Goal: Information Seeking & Learning: Learn about a topic

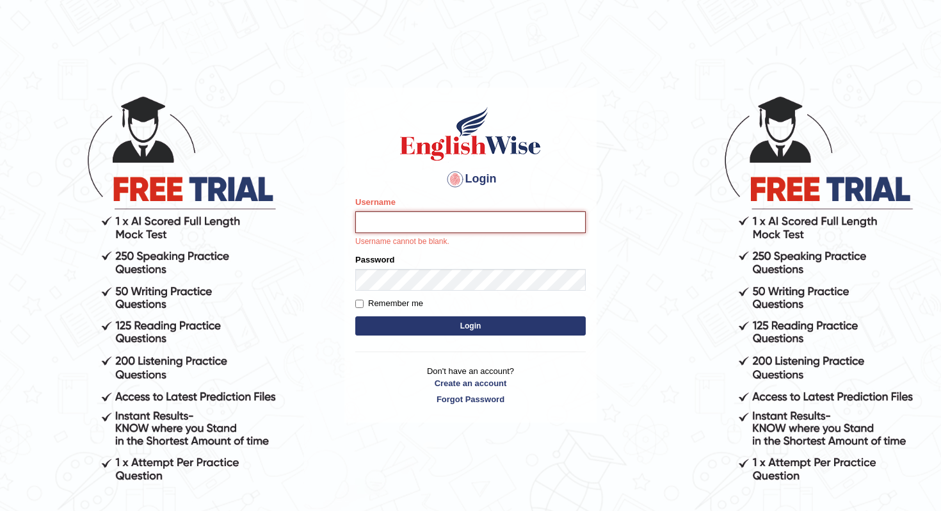
type input "Joyboy"
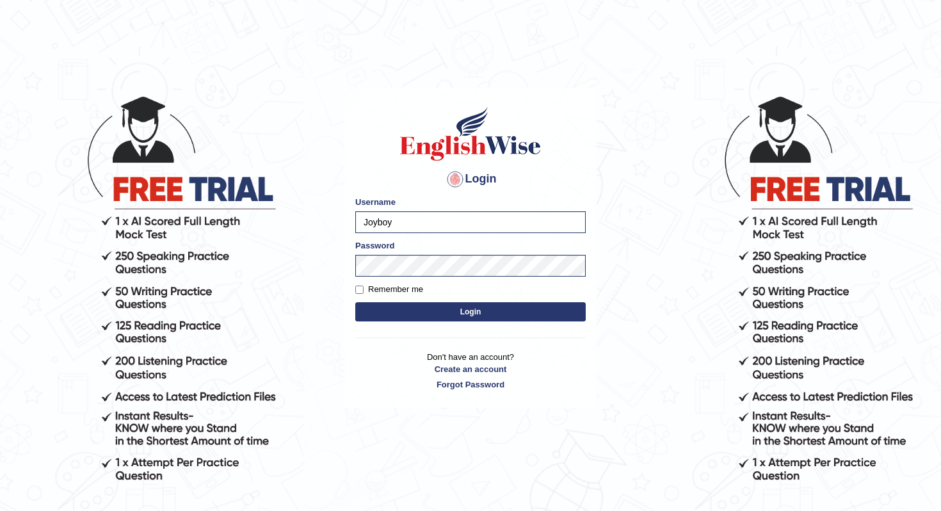
click at [438, 321] on form "Please fix the following errors: Username Joyboy Password Remember me Login" at bounding box center [470, 260] width 231 height 129
click at [444, 316] on button "Login" at bounding box center [470, 311] width 231 height 19
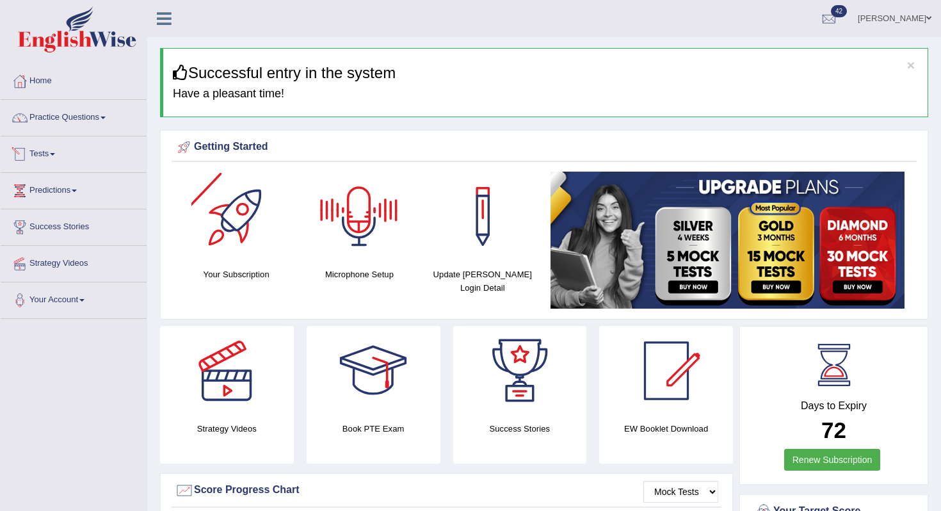
click at [55, 153] on span at bounding box center [52, 154] width 5 height 3
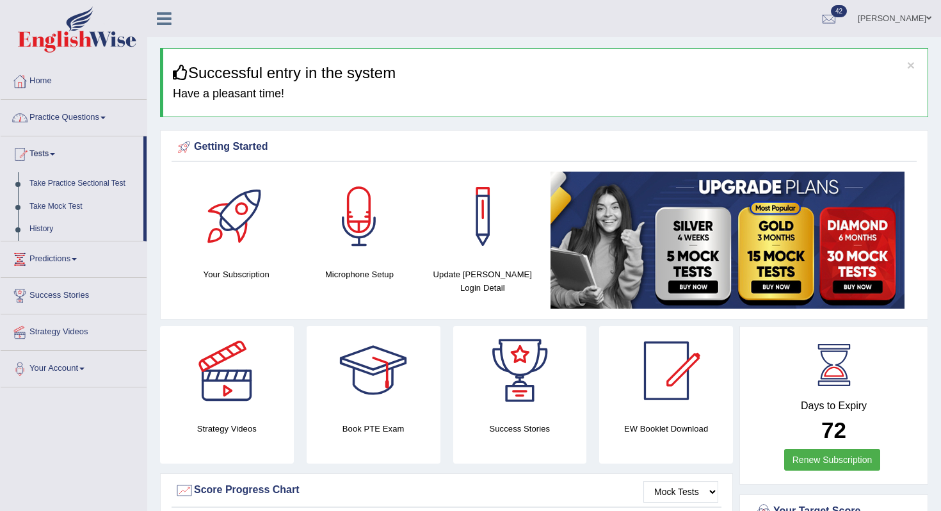
click at [75, 127] on link "Practice Questions" at bounding box center [74, 116] width 146 height 32
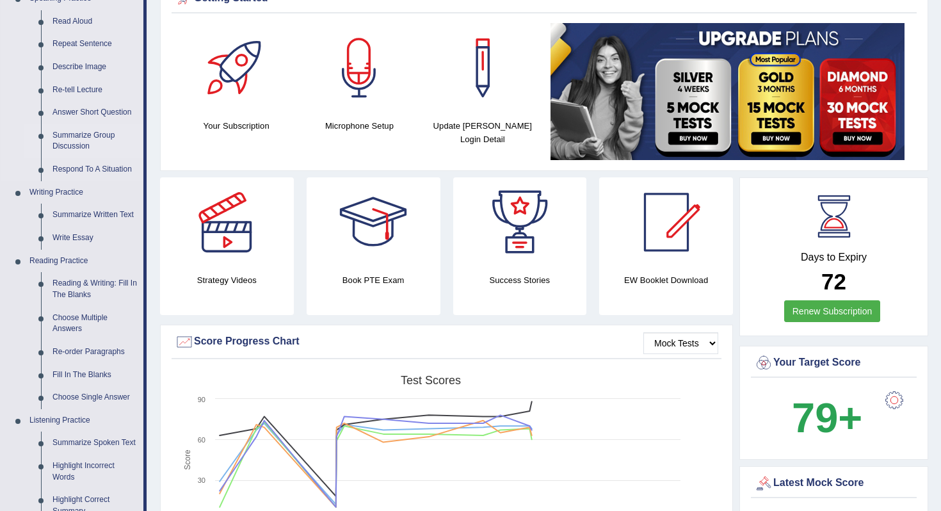
scroll to position [151, 0]
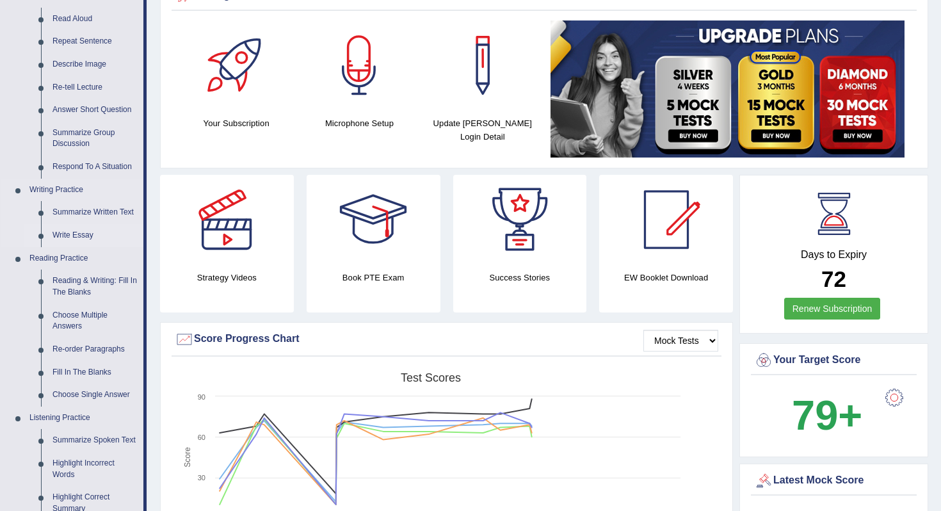
click at [77, 229] on link "Write Essay" at bounding box center [95, 235] width 97 height 23
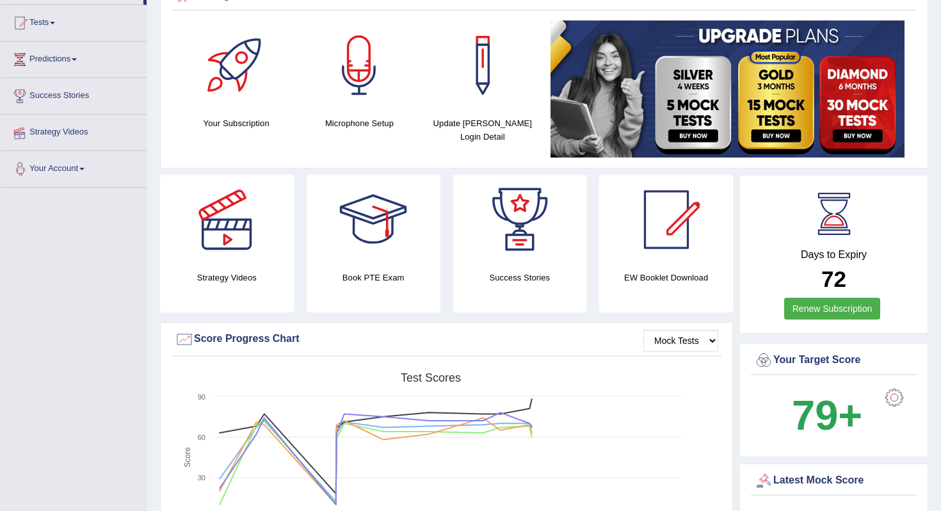
scroll to position [234, 0]
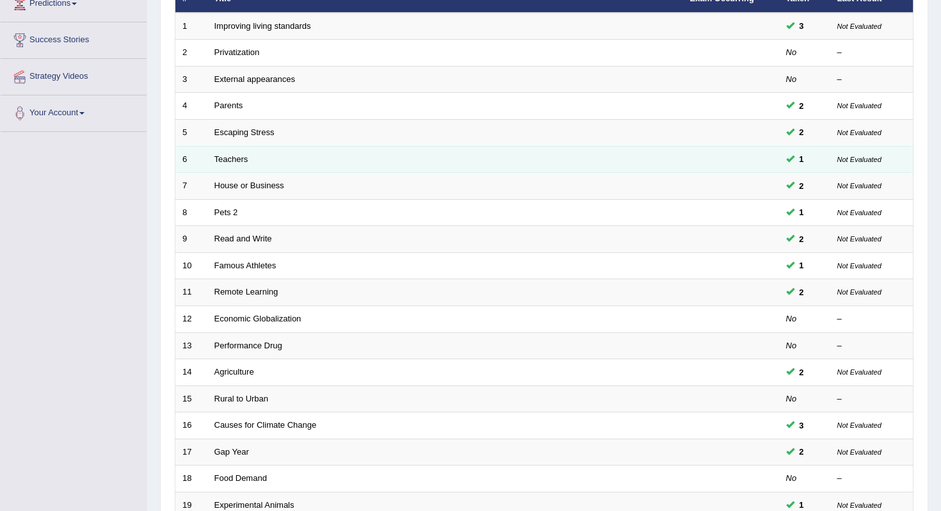
scroll to position [337, 0]
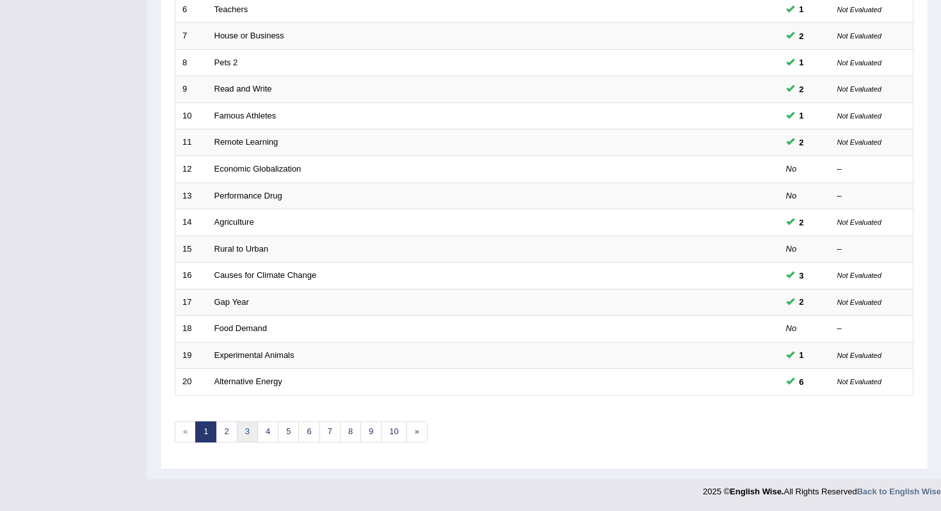
click at [252, 429] on link "3" at bounding box center [247, 431] width 21 height 21
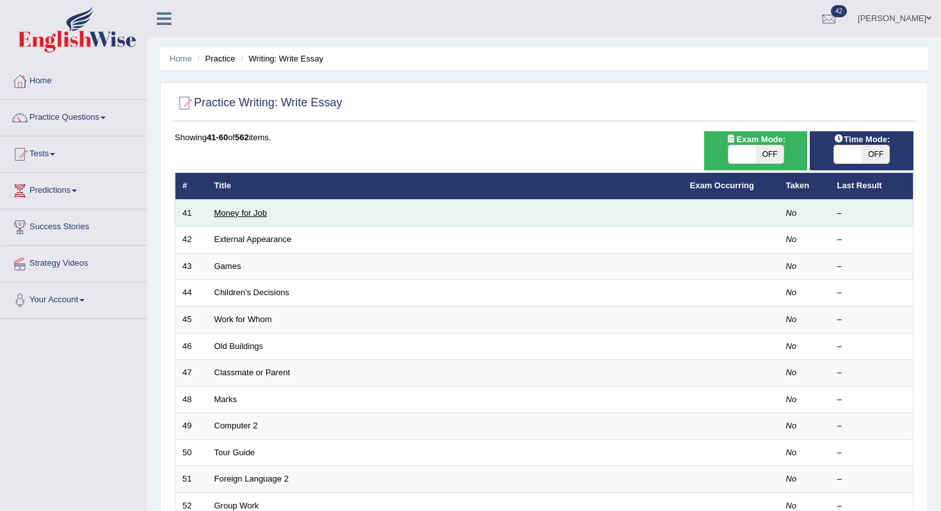
click at [242, 211] on link "Money for Job" at bounding box center [241, 213] width 53 height 10
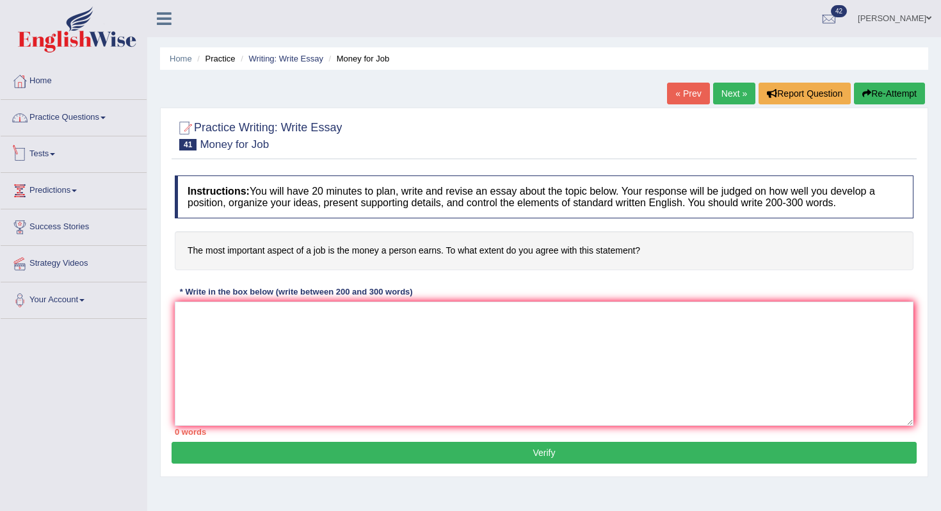
click at [86, 114] on link "Practice Questions" at bounding box center [74, 116] width 146 height 32
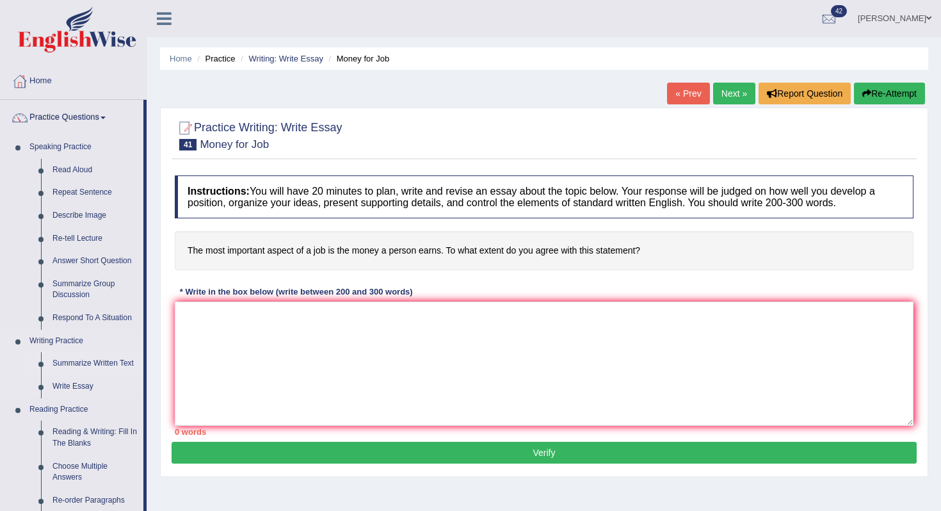
click at [75, 366] on link "Summarize Written Text" at bounding box center [95, 363] width 97 height 23
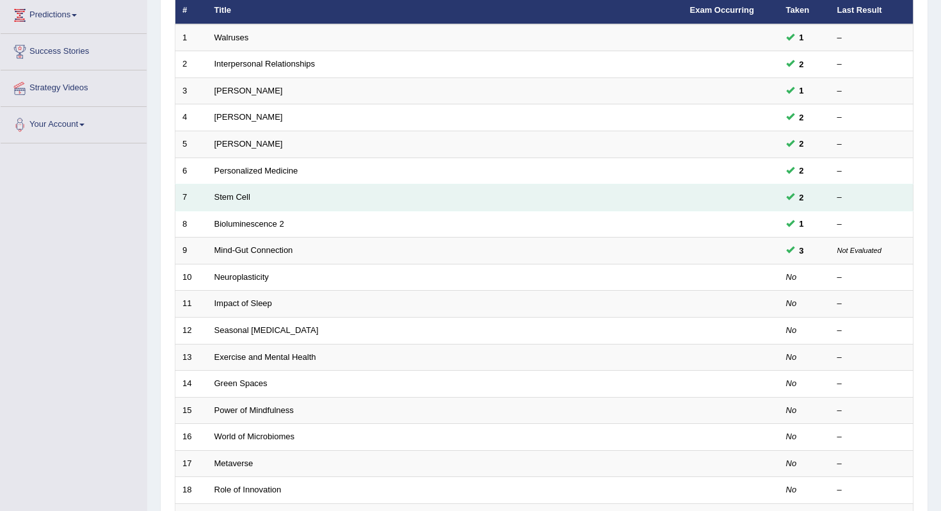
scroll to position [337, 0]
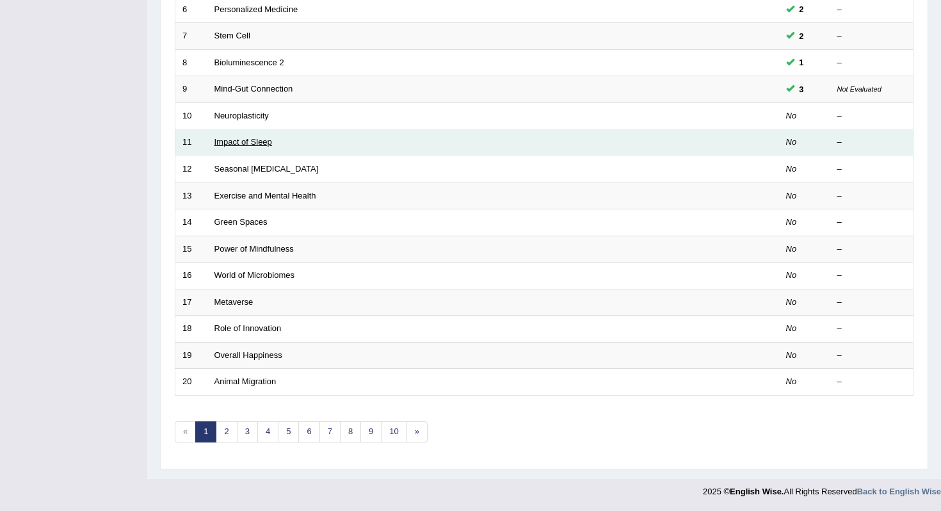
click at [240, 146] on link "Impact of Sleep" at bounding box center [244, 142] width 58 height 10
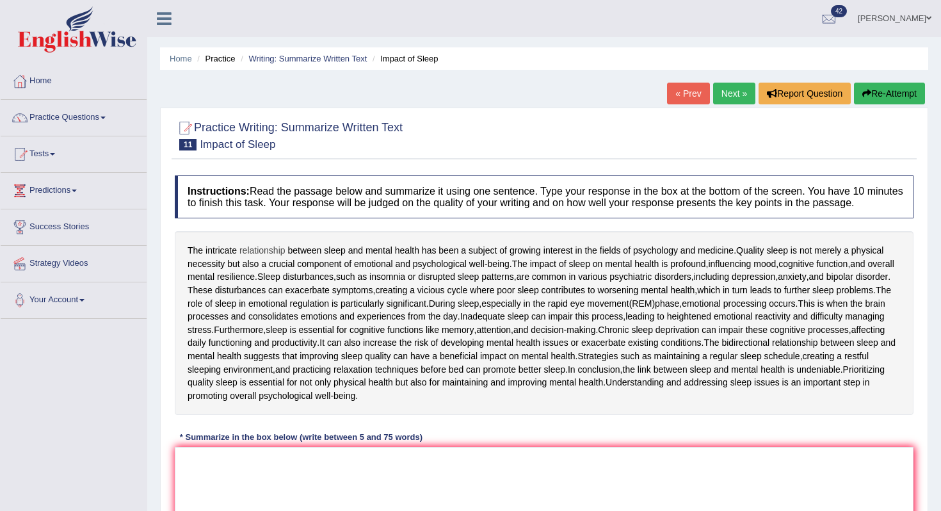
drag, startPoint x: 184, startPoint y: 257, endPoint x: 273, endPoint y: 266, distance: 89.5
click at [270, 261] on div "The intricate relationship between sleep and mental health has been a subject o…" at bounding box center [544, 323] width 739 height 184
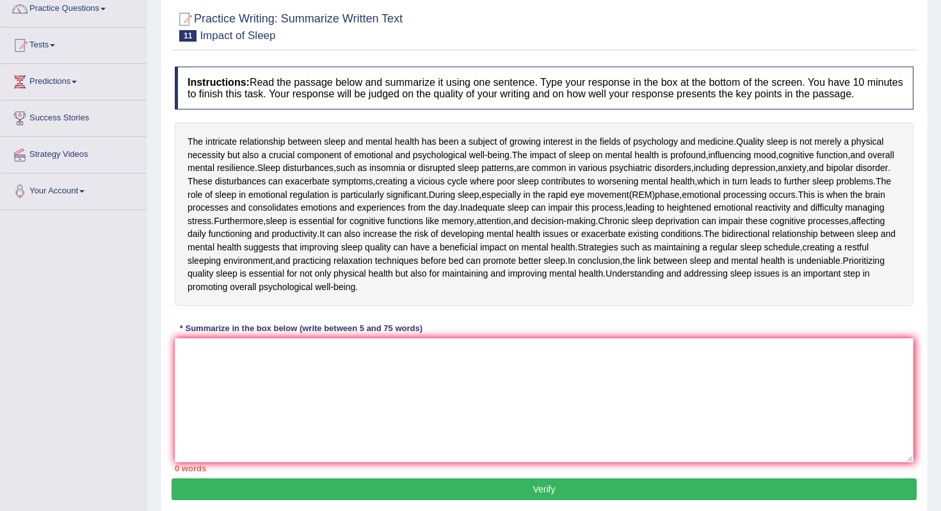
scroll to position [111, 0]
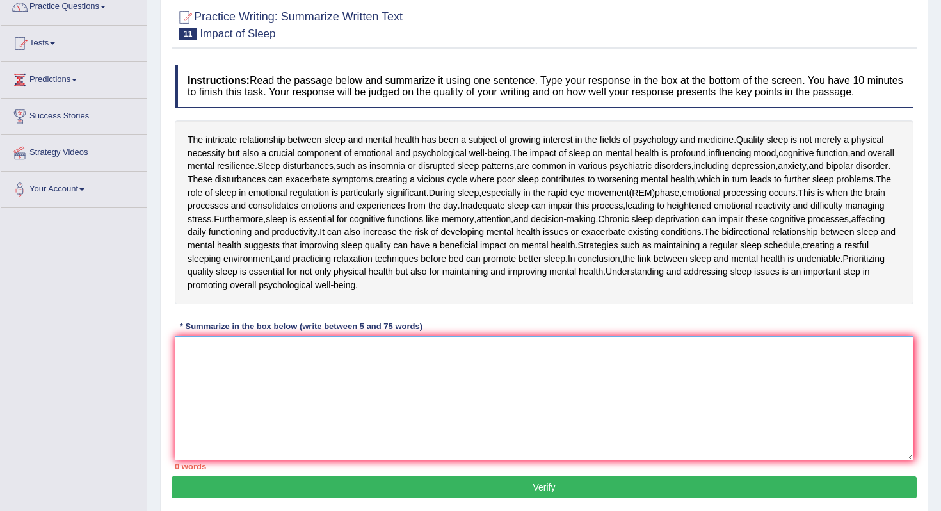
click at [268, 393] on textarea at bounding box center [544, 398] width 739 height 124
type textarea "S"
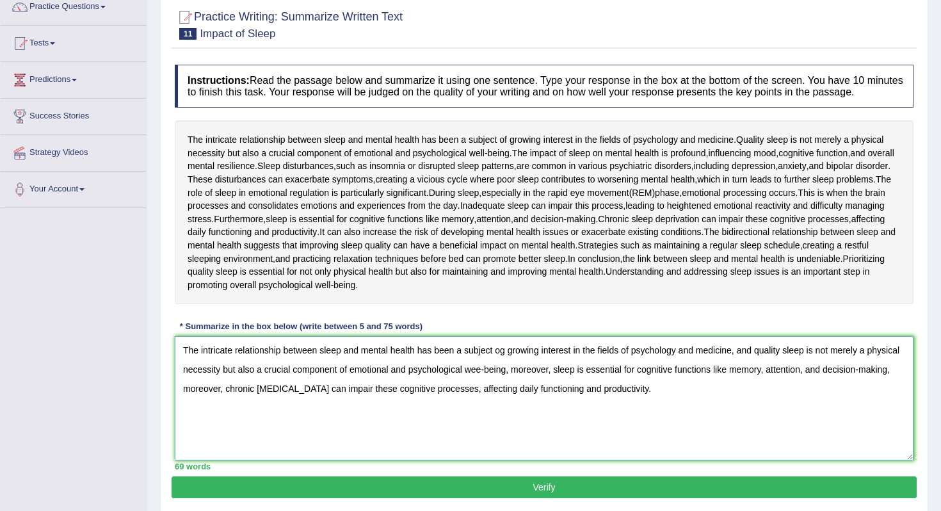
type textarea "The intricate relationship between sleep and mental health has been a subject o…"
click at [601, 498] on button "Verify" at bounding box center [544, 487] width 745 height 22
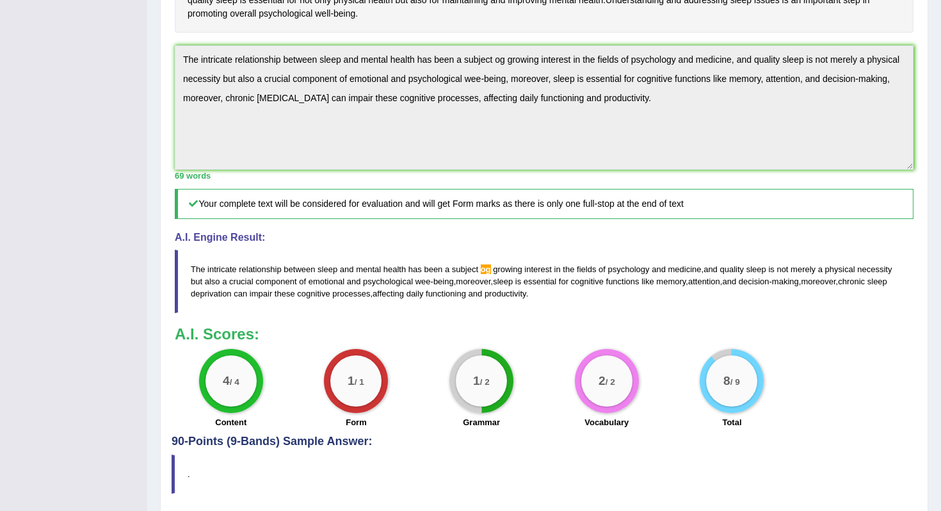
scroll to position [381, 0]
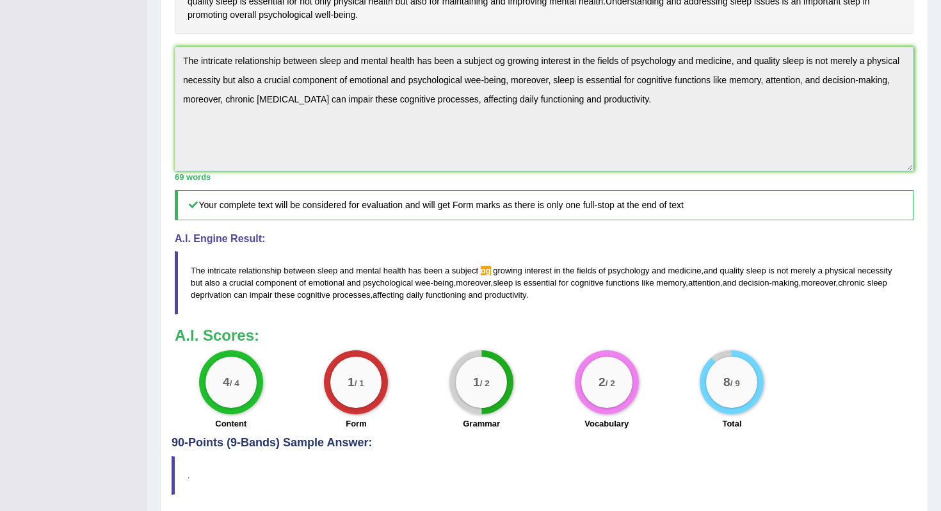
drag, startPoint x: 588, startPoint y: 304, endPoint x: 227, endPoint y: 279, distance: 361.4
click at [231, 276] on blockquote "The intricate relationship between sleep and mental health has been a subject o…" at bounding box center [544, 282] width 739 height 63
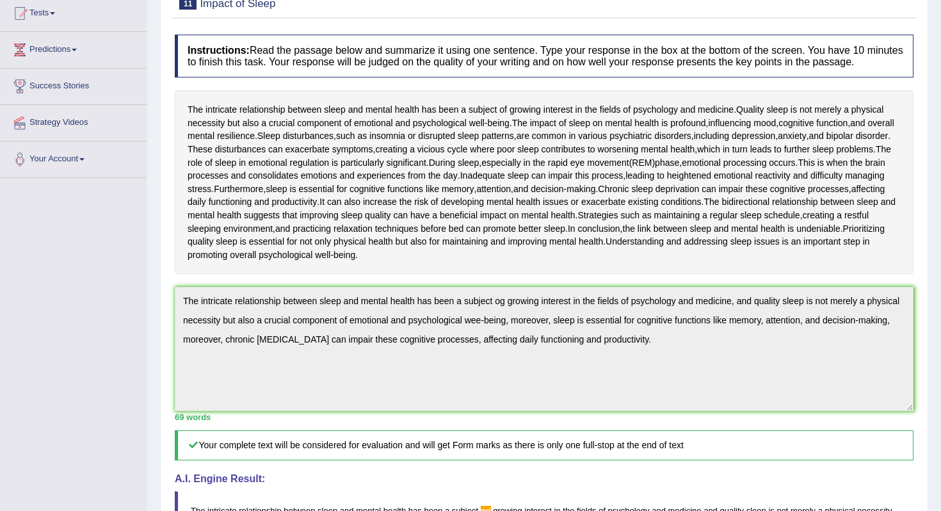
scroll to position [0, 0]
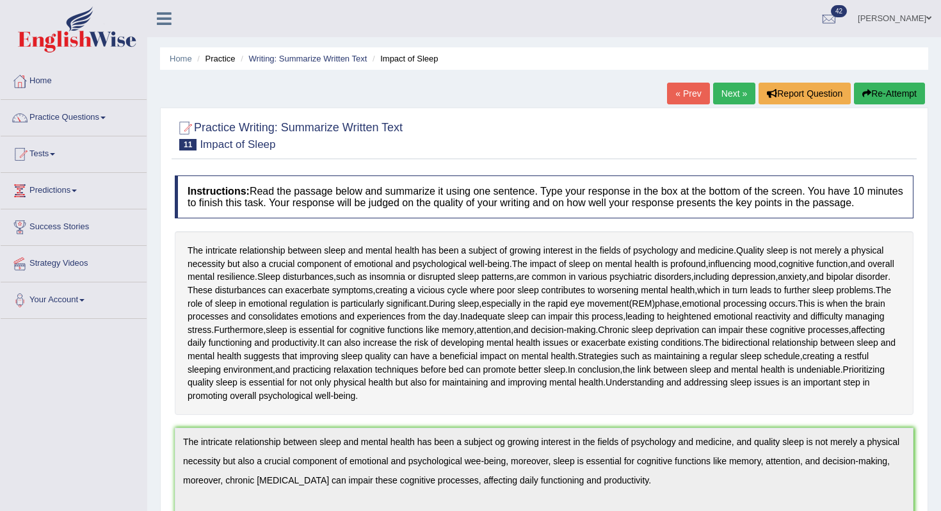
click at [877, 97] on button "Re-Attempt" at bounding box center [889, 94] width 71 height 22
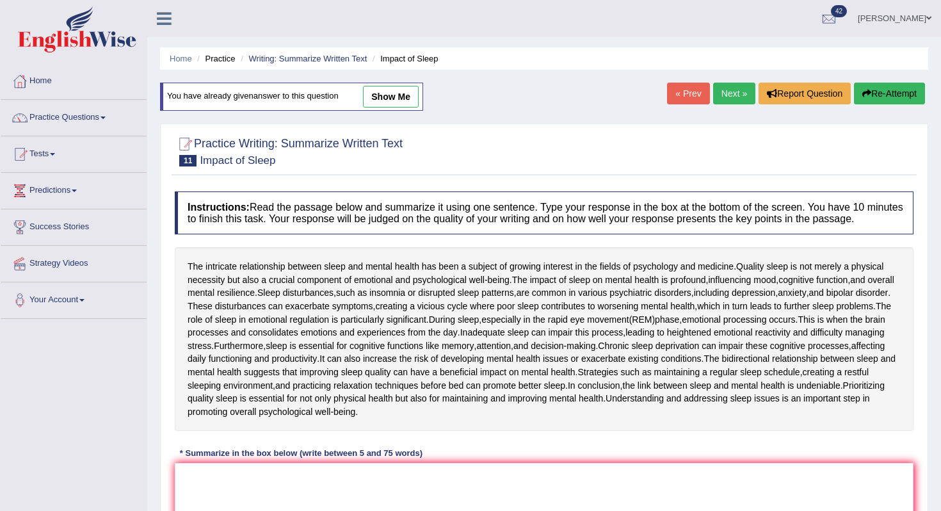
scroll to position [120, 0]
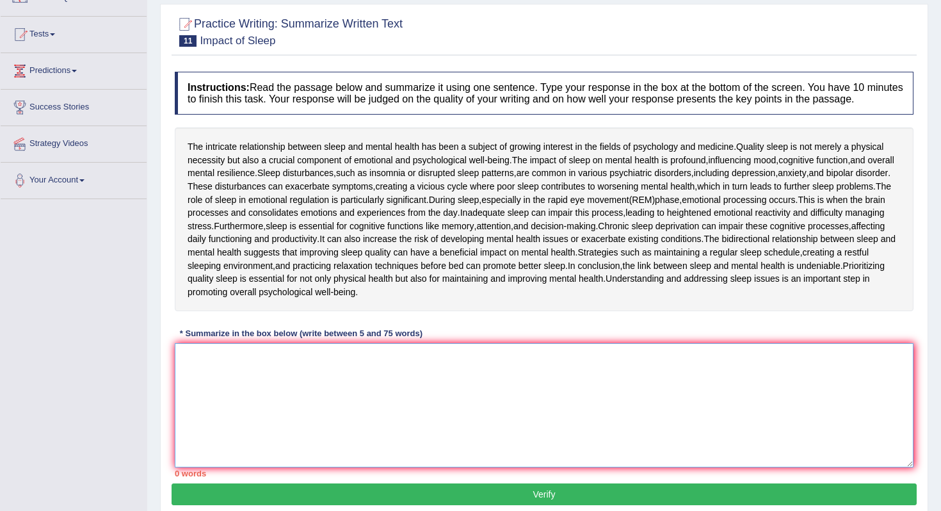
click at [262, 418] on textarea at bounding box center [544, 405] width 739 height 124
paste textarea "The intricate relationship between sleep and mental health has been a subject o…"
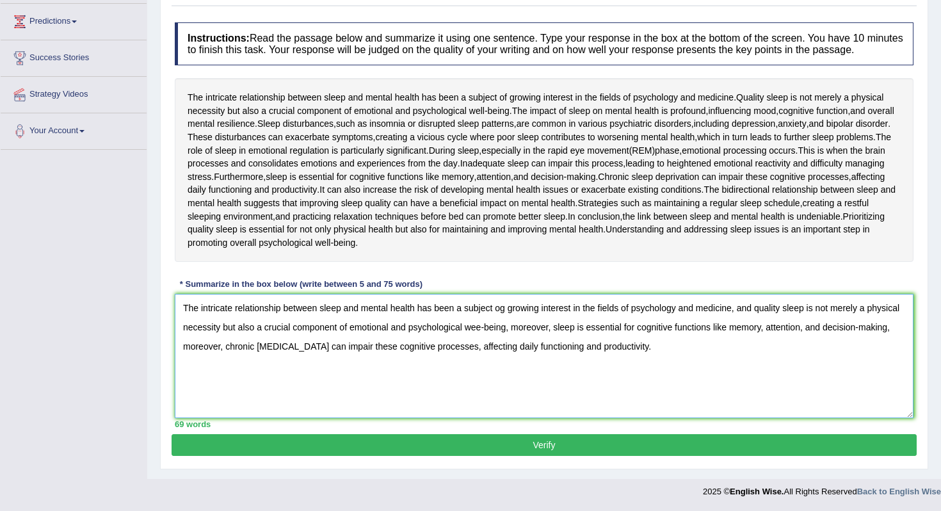
scroll to position [181, 0]
click at [505, 305] on textarea "The intricate relationship between sleep and mental health has been a subject o…" at bounding box center [544, 356] width 739 height 124
type textarea "The intricate relationship between sleep and mental health has been a subject o…"
click at [539, 456] on div "Practice Writing: Summarize Written Text 11 Impact of Sleep Instructions: Read …" at bounding box center [544, 212] width 769 height 515
click at [544, 444] on button "Verify" at bounding box center [544, 445] width 745 height 22
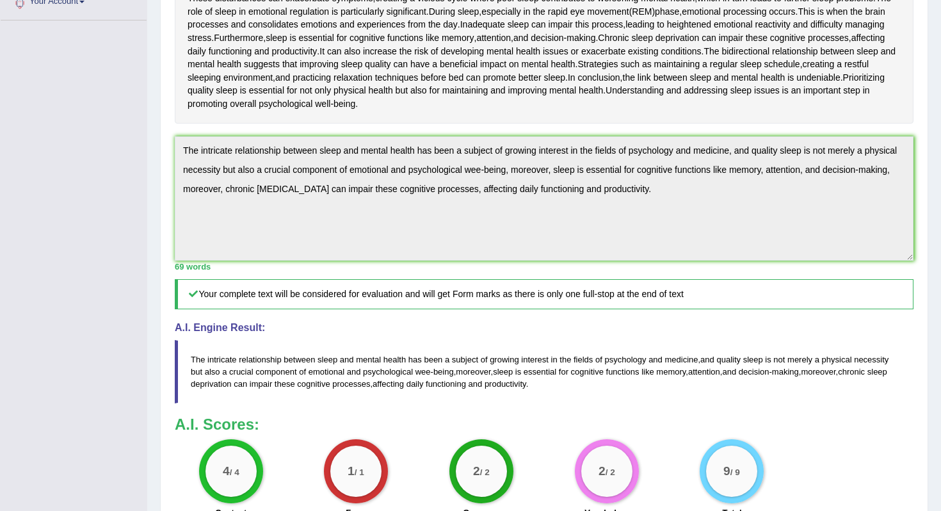
scroll to position [0, 0]
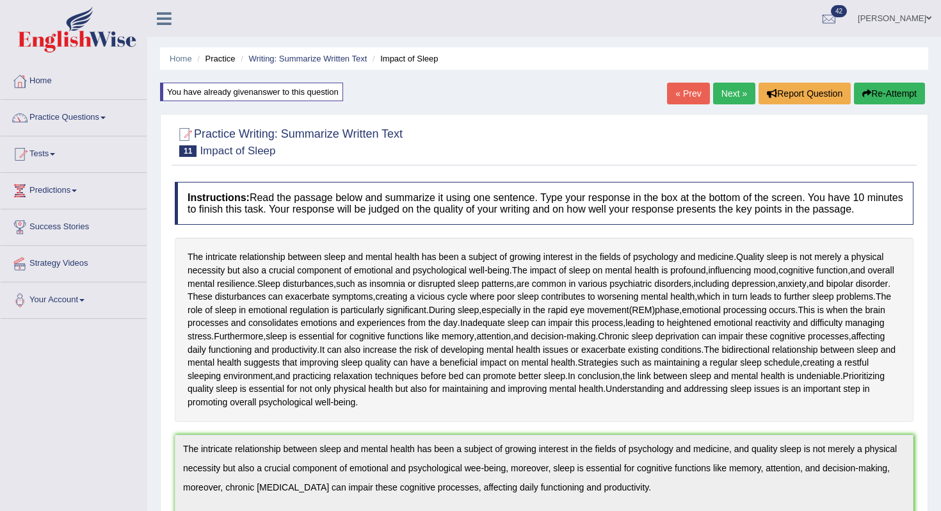
click at [874, 103] on button "Re-Attempt" at bounding box center [889, 94] width 71 height 22
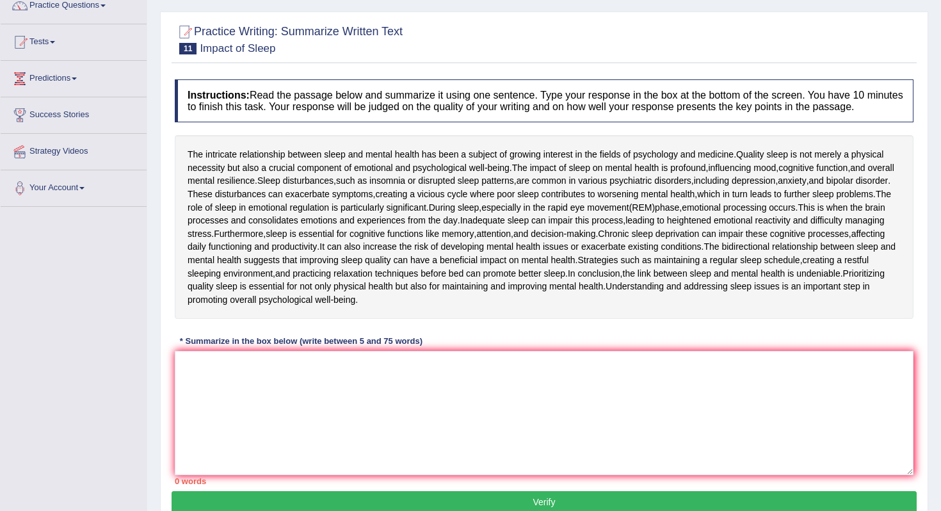
scroll to position [158, 0]
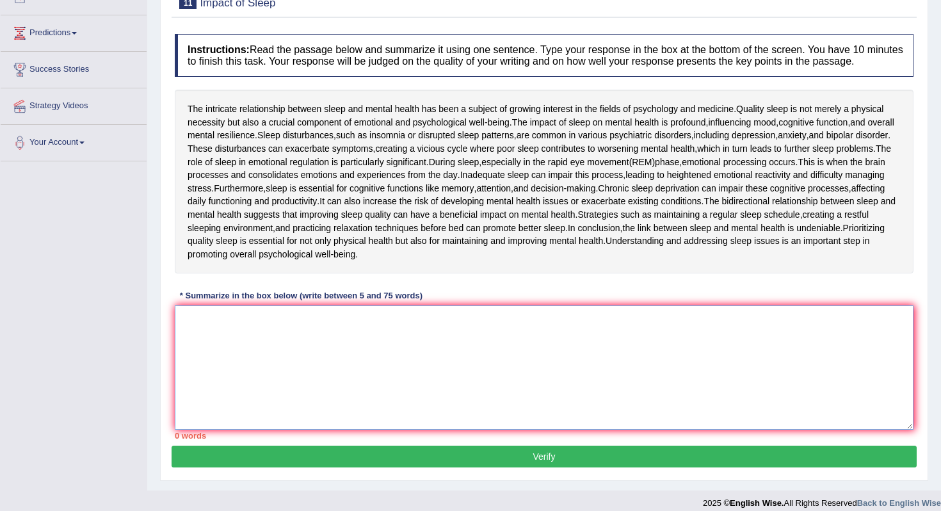
click at [383, 355] on textarea at bounding box center [544, 367] width 739 height 124
type textarea "t"
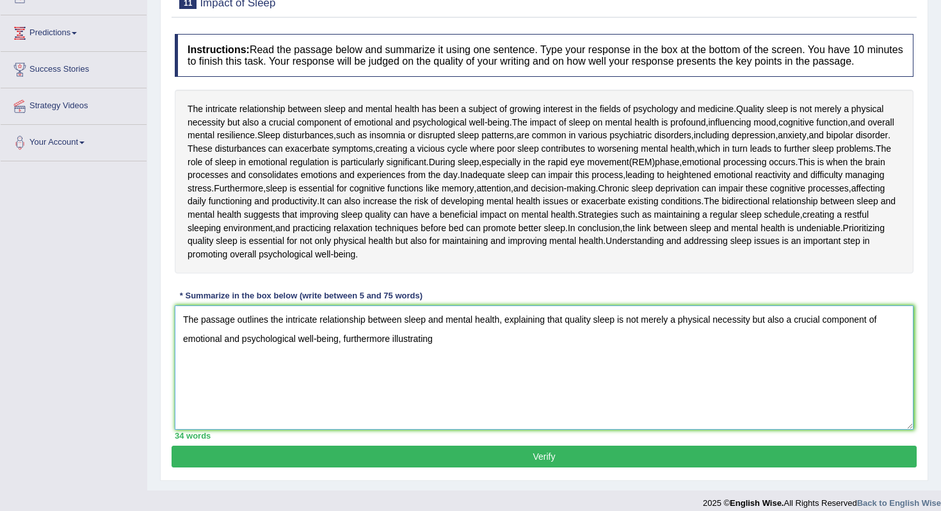
click at [386, 349] on textarea "The passage outlines the intricate relationship between sleep and mental health…" at bounding box center [544, 367] width 739 height 124
click at [348, 350] on textarea "The passage outlines the intricate relationship between sleep and mental health…" at bounding box center [544, 367] width 739 height 124
click at [453, 350] on textarea "The passage outlines the intricate relationship between sleep and mental health…" at bounding box center [544, 367] width 739 height 124
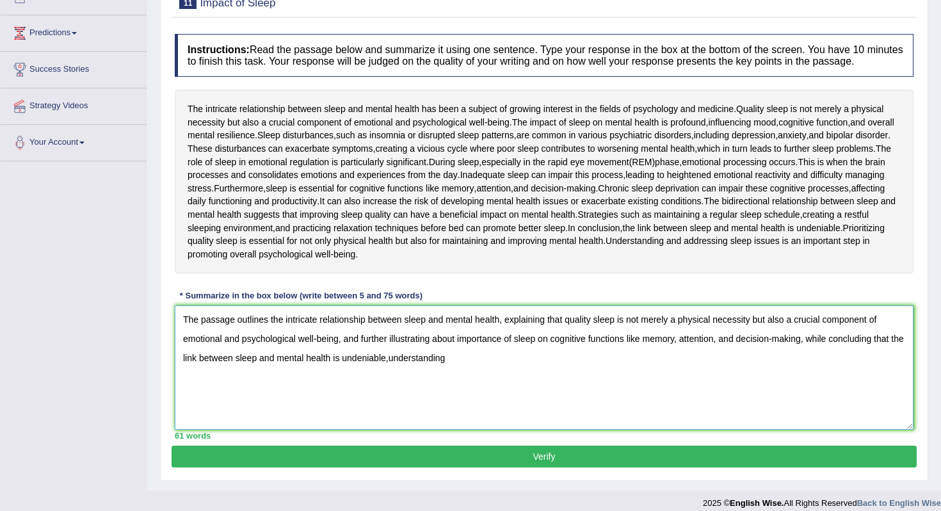
click at [404, 367] on textarea "The passage outlines the intricate relationship between sleep and mental health…" at bounding box center [544, 367] width 739 height 124
click at [519, 374] on textarea "The passage outlines the intricate relationship between sleep and mental health…" at bounding box center [544, 367] width 739 height 124
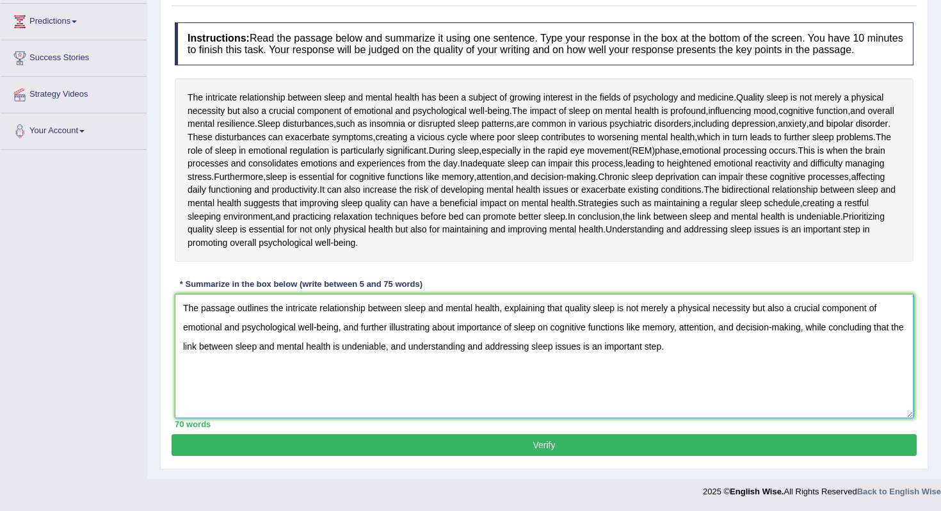
scroll to position [181, 0]
type textarea "The passage outlines the intricate relationship between sleep and mental health…"
click at [540, 444] on button "Verify" at bounding box center [544, 445] width 745 height 22
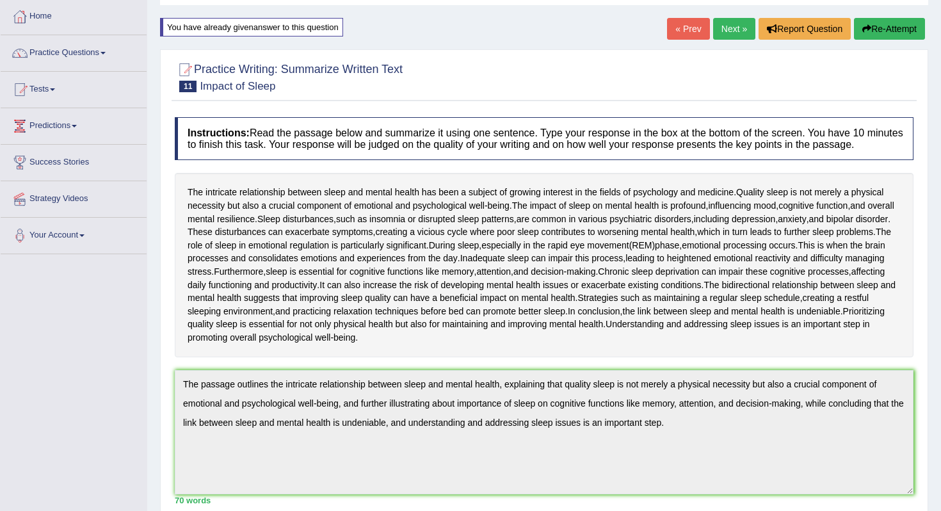
scroll to position [64, 0]
click at [722, 23] on link "Next »" at bounding box center [734, 30] width 42 height 22
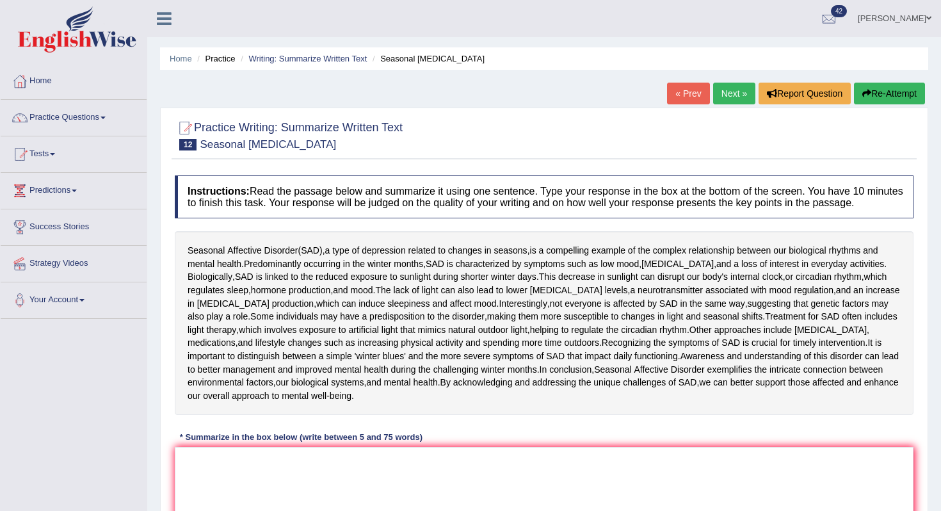
scroll to position [63, 0]
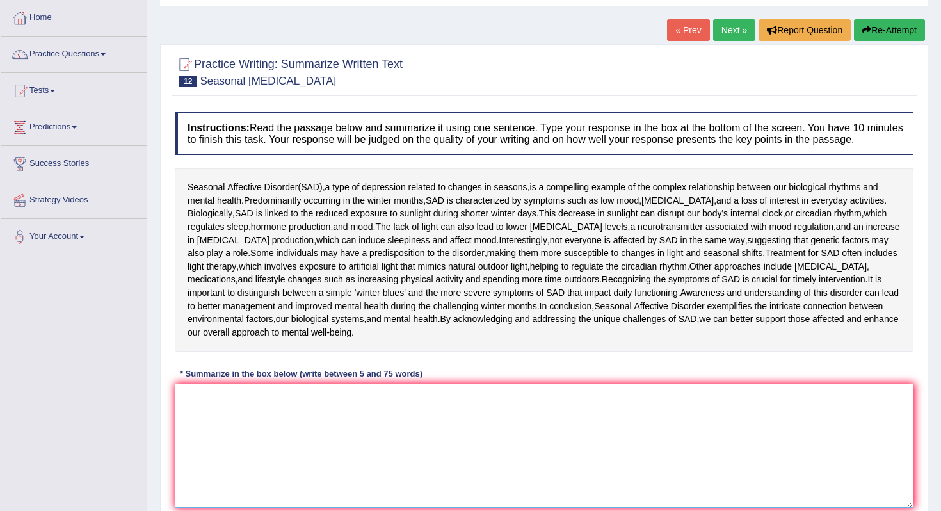
click at [242, 462] on textarea at bounding box center [544, 446] width 739 height 124
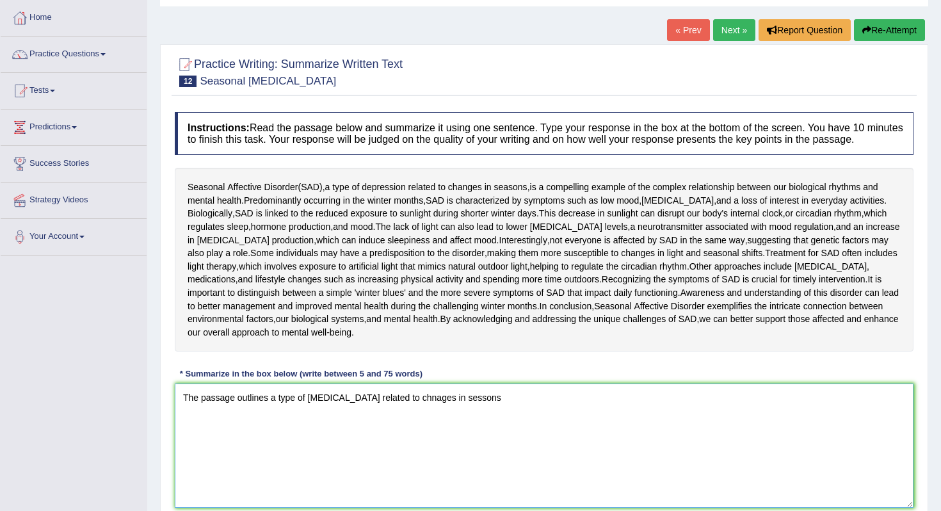
click at [408, 406] on textarea "The passage outlines a type of depression related to chnages in sessons" at bounding box center [544, 446] width 739 height 124
click at [486, 411] on textarea "The passage outlines a type of depression related to changes in sessons" at bounding box center [544, 446] width 739 height 124
click at [503, 407] on textarea "The passage outlines a type of depression related to changes in sessons which i…" at bounding box center [544, 446] width 739 height 124
click at [692, 409] on textarea "The passage outlines a type of depression related to changes in sessons which i…" at bounding box center [544, 446] width 739 height 124
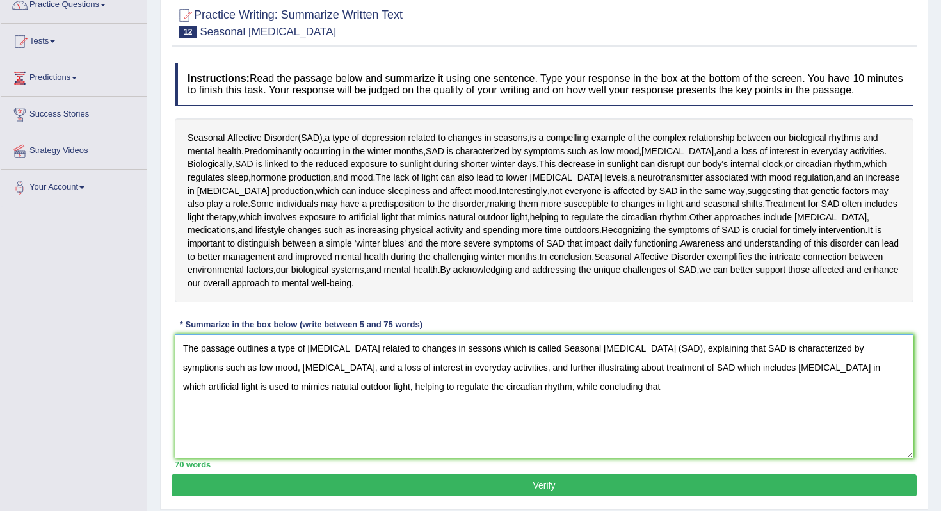
scroll to position [109, 0]
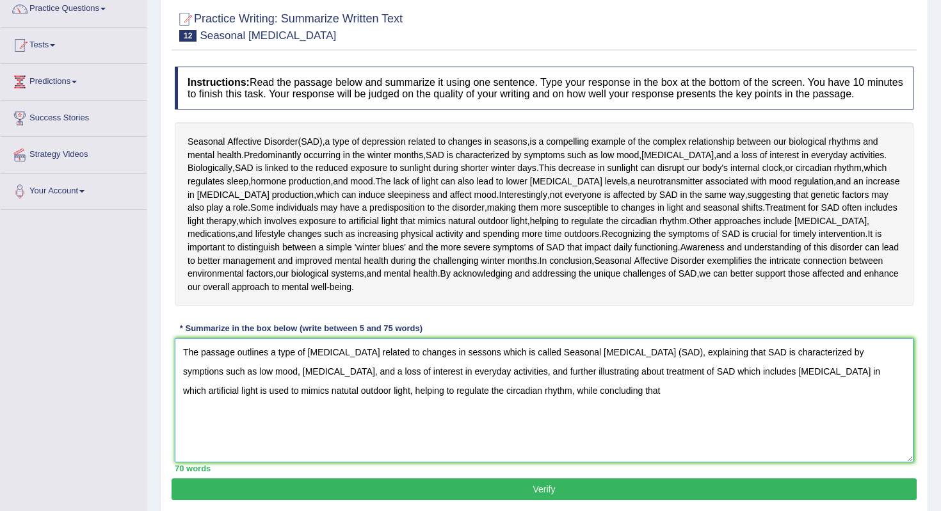
click at [749, 363] on textarea "The passage outlines a type of depression related to changes in sessons which i…" at bounding box center [544, 400] width 739 height 124
drag, startPoint x: 266, startPoint y: 402, endPoint x: 426, endPoint y: 401, distance: 159.5
click at [426, 401] on textarea "The passage outlines a type of depression related to changes in sessons which i…" at bounding box center [544, 400] width 739 height 124
drag, startPoint x: 738, startPoint y: 383, endPoint x: 268, endPoint y: 400, distance: 470.4
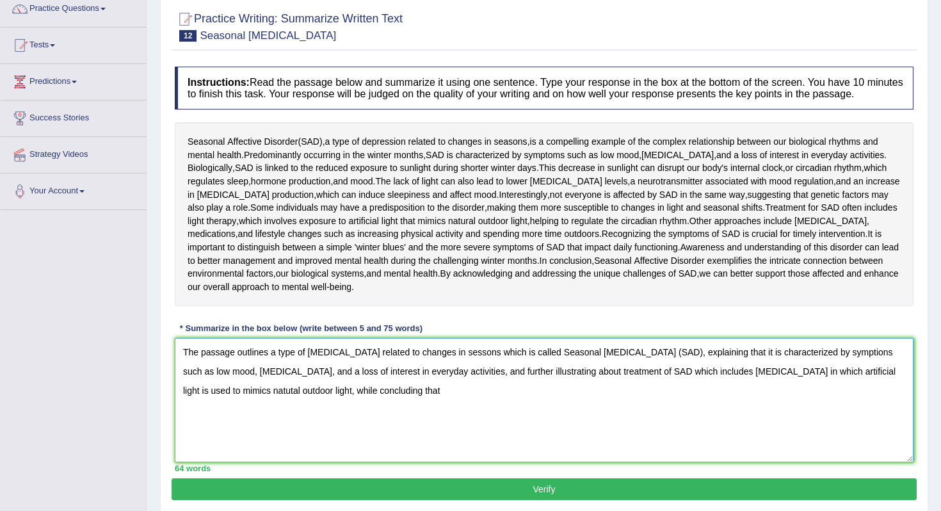
click at [268, 400] on textarea "The passage outlines a type of depression related to changes in sessons which i…" at bounding box center [544, 400] width 739 height 124
click at [859, 391] on textarea "The passage outlines a type of depression related to changes in sessons which i…" at bounding box center [544, 400] width 739 height 124
click at [482, 404] on textarea "The passage outlines a type of depression related to changes in sessons which i…" at bounding box center [544, 400] width 739 height 124
click at [653, 385] on textarea "The passage outlines a type of depression related to changes in sessons which i…" at bounding box center [544, 400] width 739 height 124
click at [659, 380] on textarea "The passage outlines a type of depression related to changes in sessons which i…" at bounding box center [544, 400] width 739 height 124
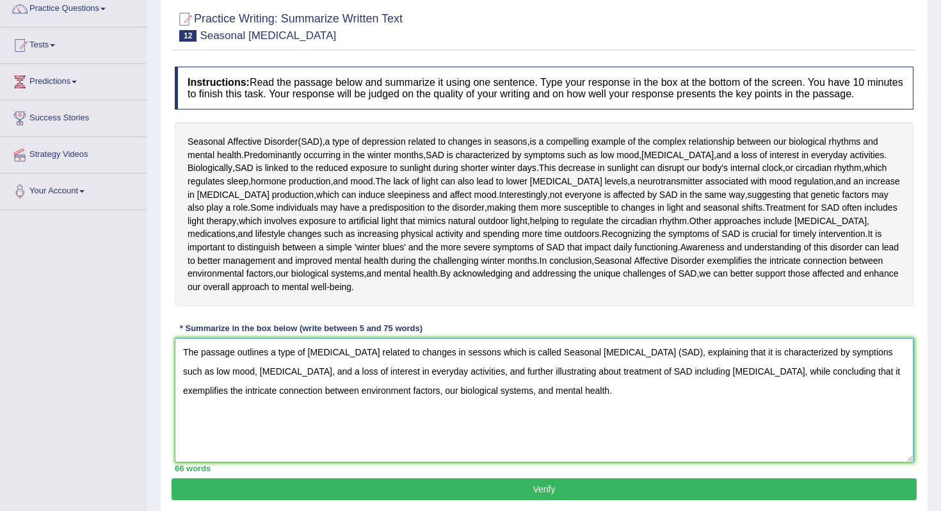
type textarea "The passage outlines a type of depression related to changes in sessons which i…"
click at [599, 475] on div "66 words" at bounding box center [544, 468] width 739 height 12
click at [580, 500] on button "Verify" at bounding box center [544, 489] width 745 height 22
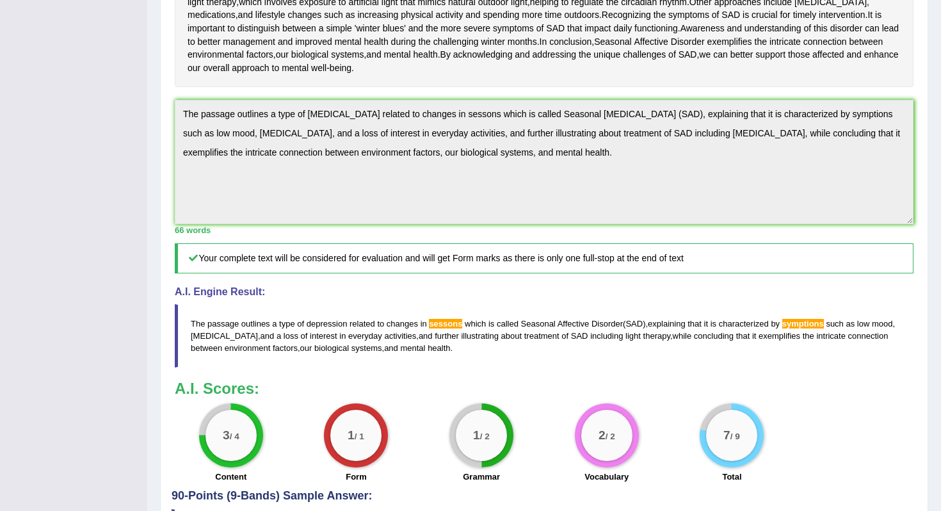
scroll to position [313, 0]
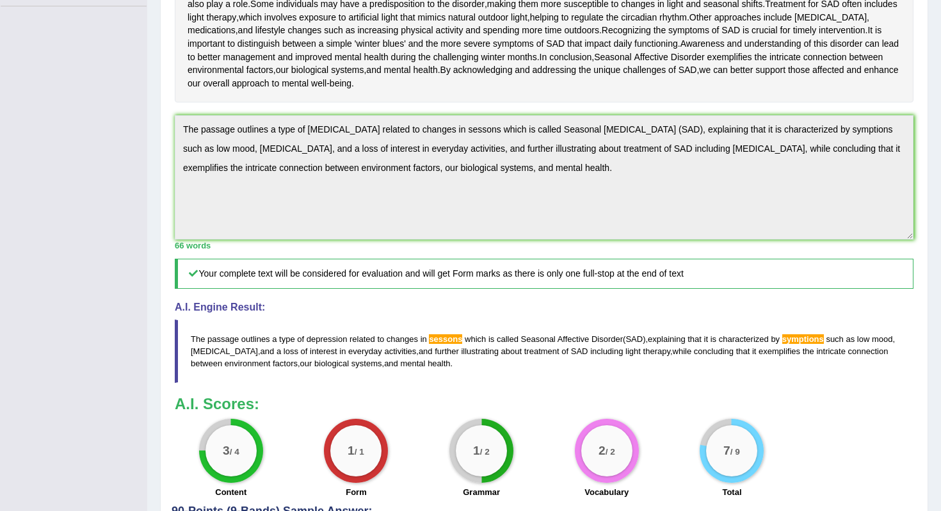
click at [139, 140] on div "Toggle navigation Home Practice Questions Speaking Practice Read Aloud Repeat S…" at bounding box center [470, 152] width 941 height 931
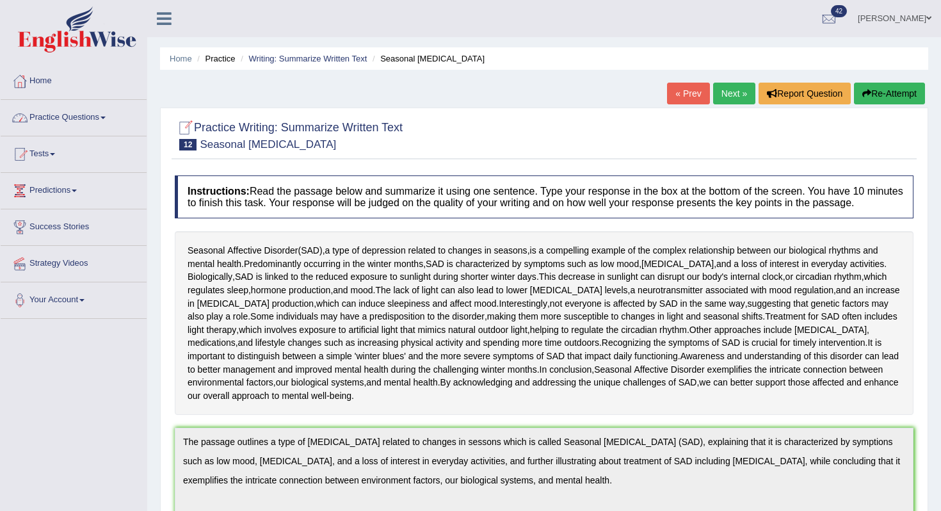
click at [872, 92] on button "Re-Attempt" at bounding box center [889, 94] width 71 height 22
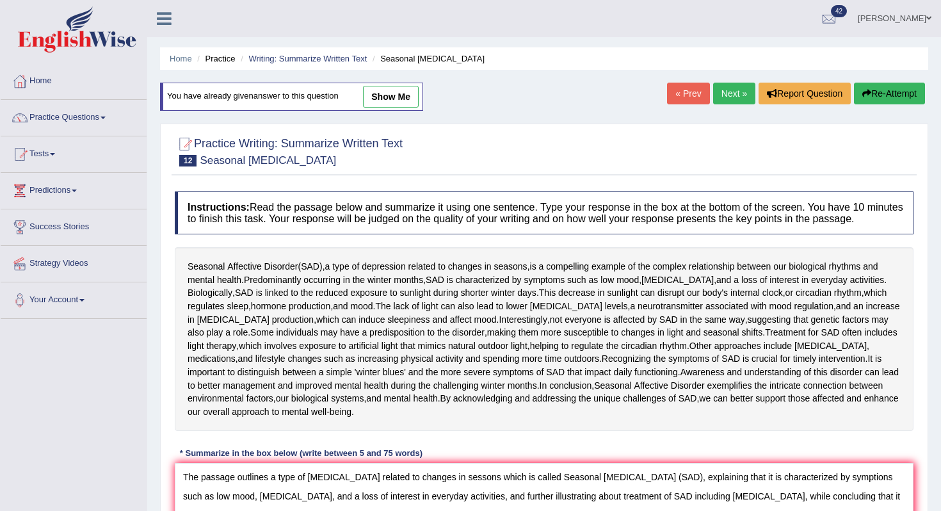
scroll to position [21, 0]
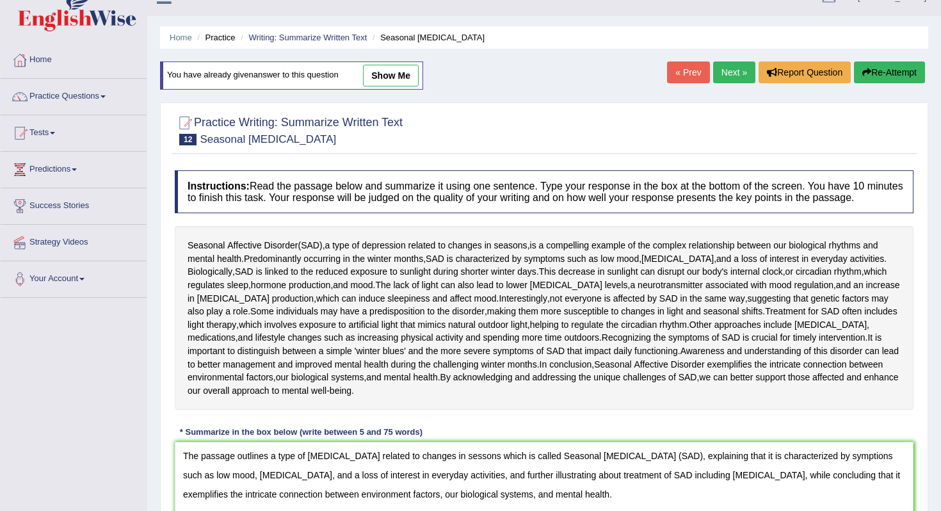
click at [454, 468] on textarea "The passage outlines a type of [MEDICAL_DATA] related to changes in sessons whi…" at bounding box center [544, 504] width 739 height 124
click at [861, 464] on textarea "The passage outlines a type of [MEDICAL_DATA] related to changes in seasons whi…" at bounding box center [544, 504] width 739 height 124
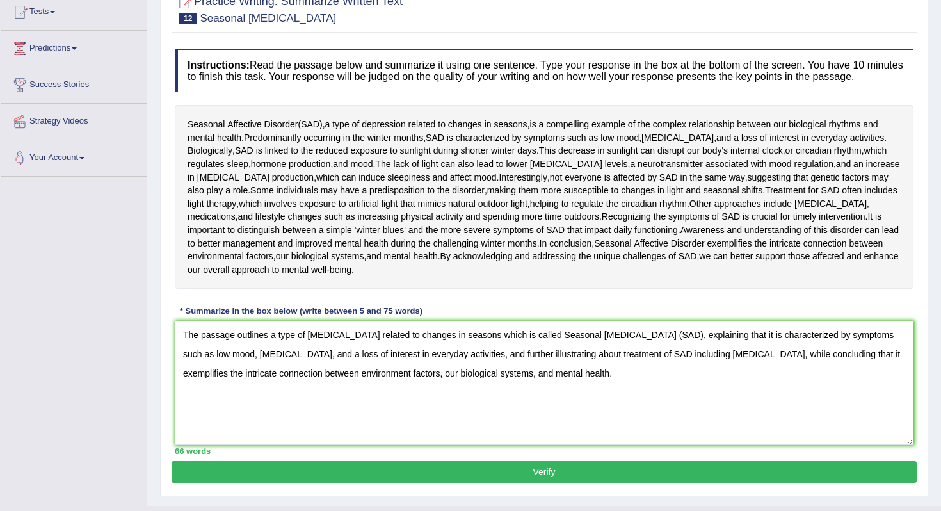
scroll to position [181, 0]
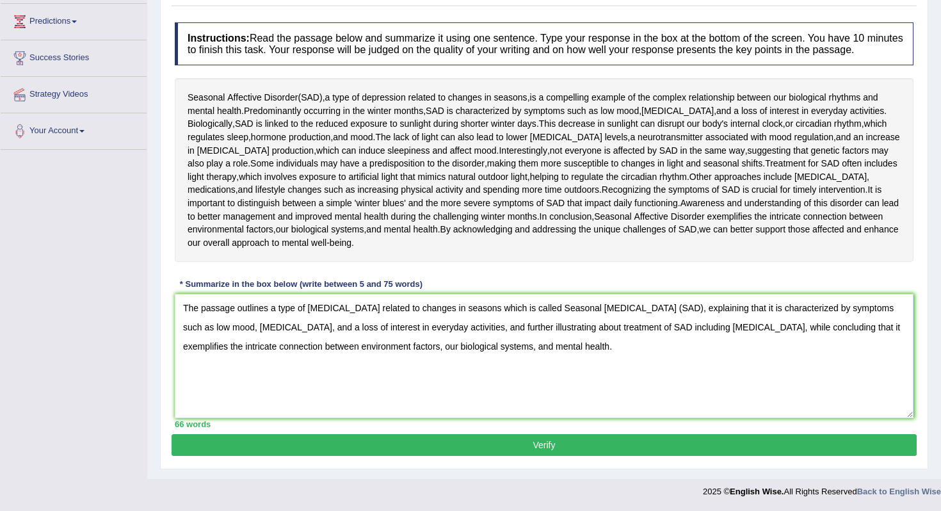
type textarea "The passage outlines a type of depression related to changes in seasons which i…"
click at [633, 440] on button "Verify" at bounding box center [544, 445] width 745 height 22
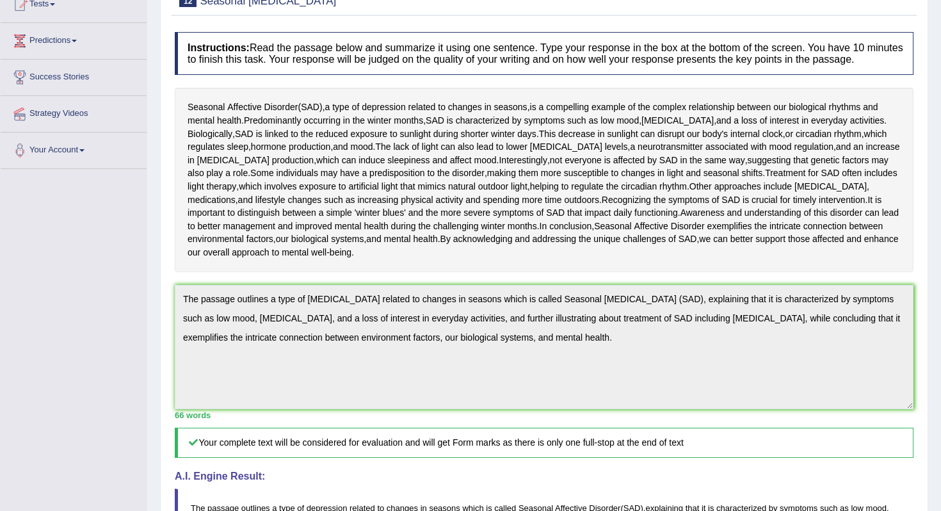
scroll to position [0, 0]
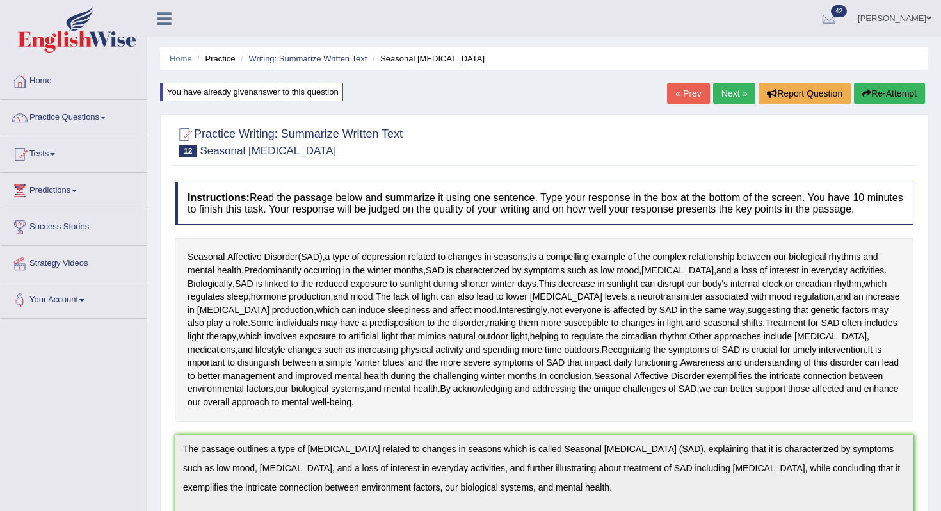
click at [729, 95] on link "Next »" at bounding box center [734, 94] width 42 height 22
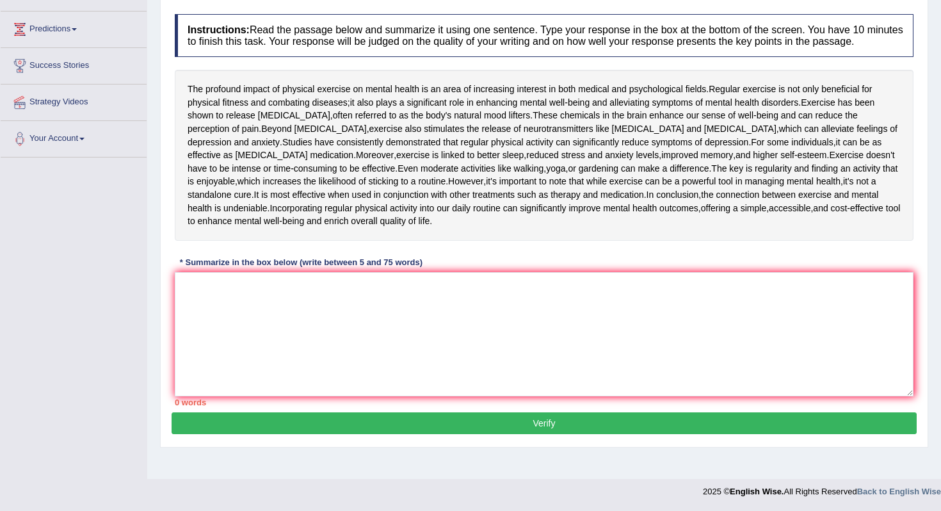
scroll to position [175, 0]
click at [368, 380] on textarea at bounding box center [544, 334] width 739 height 124
type textarea "t"
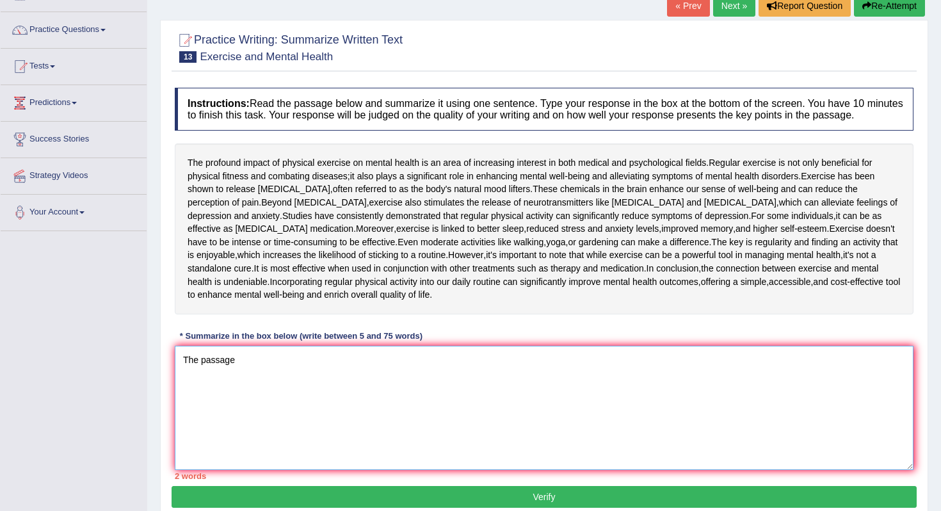
scroll to position [86, 0]
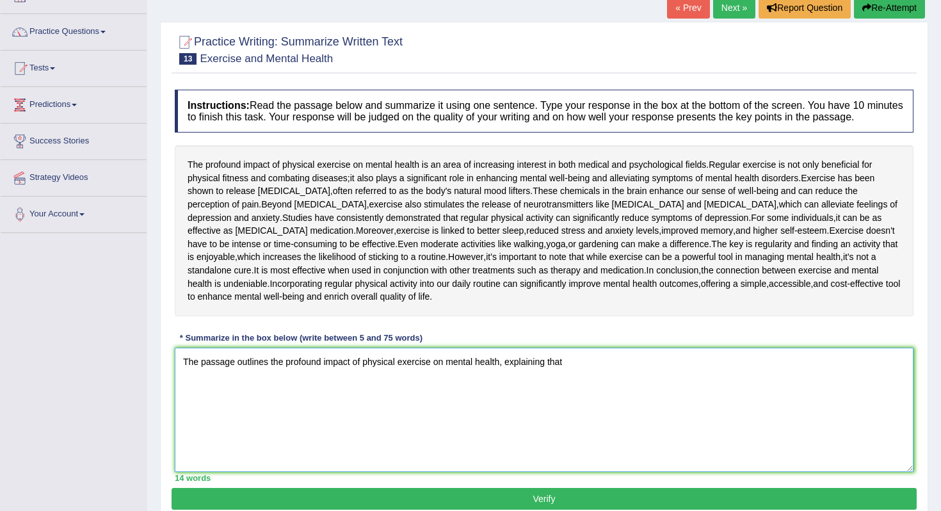
click at [501, 394] on textarea "The passage outlines the profound impact of physical exercise on mental health,…" at bounding box center [544, 410] width 739 height 124
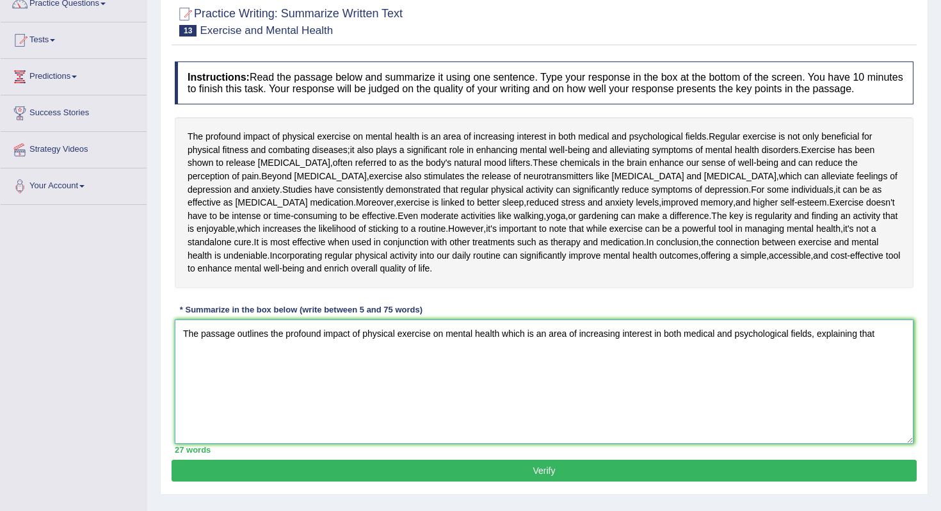
scroll to position [101, 0]
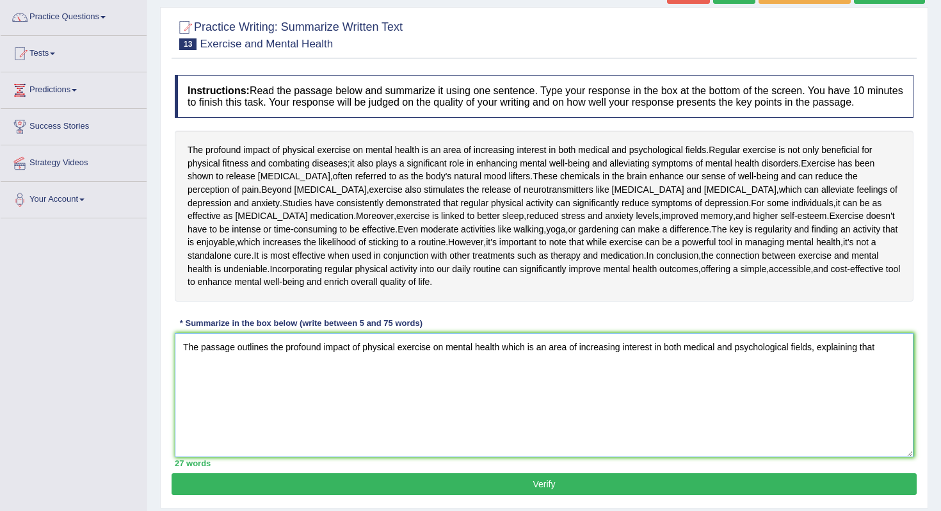
click at [884, 391] on textarea "The passage outlines the profound impact of physical exercise on mental health …" at bounding box center [544, 395] width 739 height 124
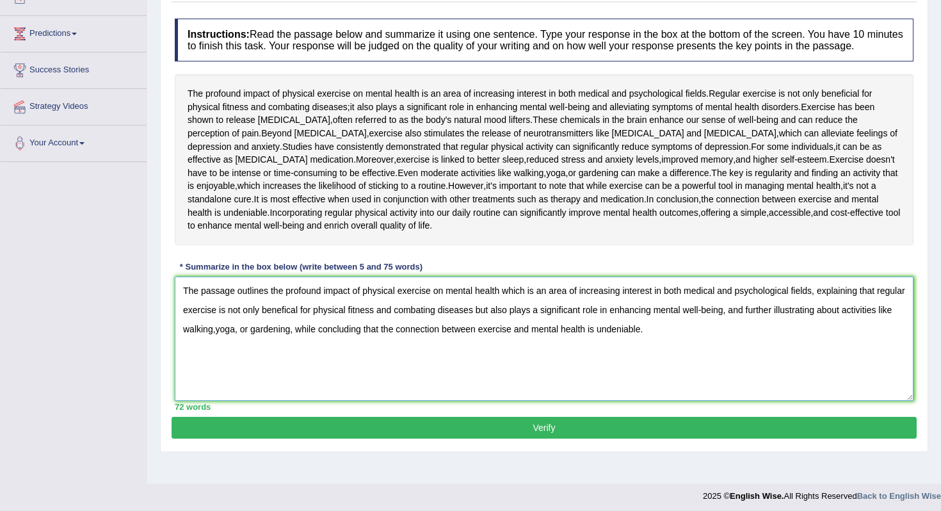
scroll to position [160, 0]
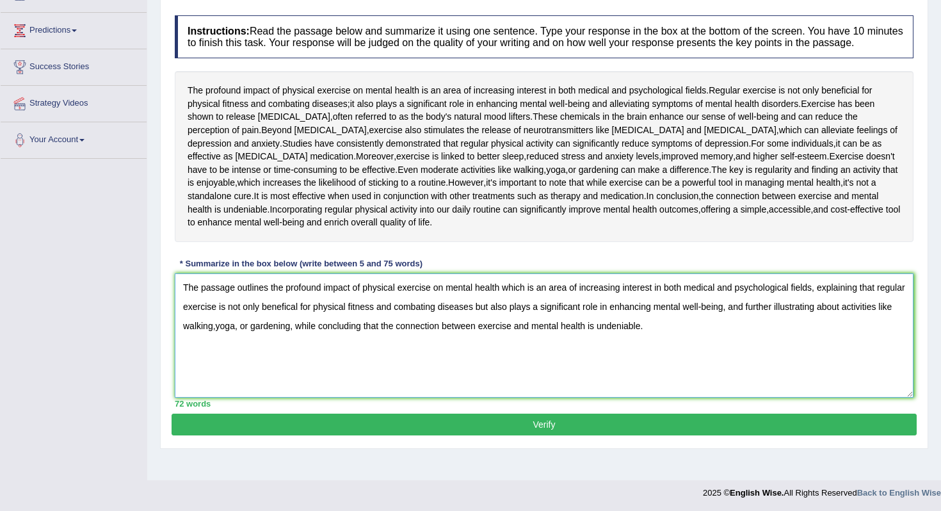
type textarea "The passage outlines the profound impact of physical exercise on mental health …"
click at [421, 435] on button "Verify" at bounding box center [544, 425] width 745 height 22
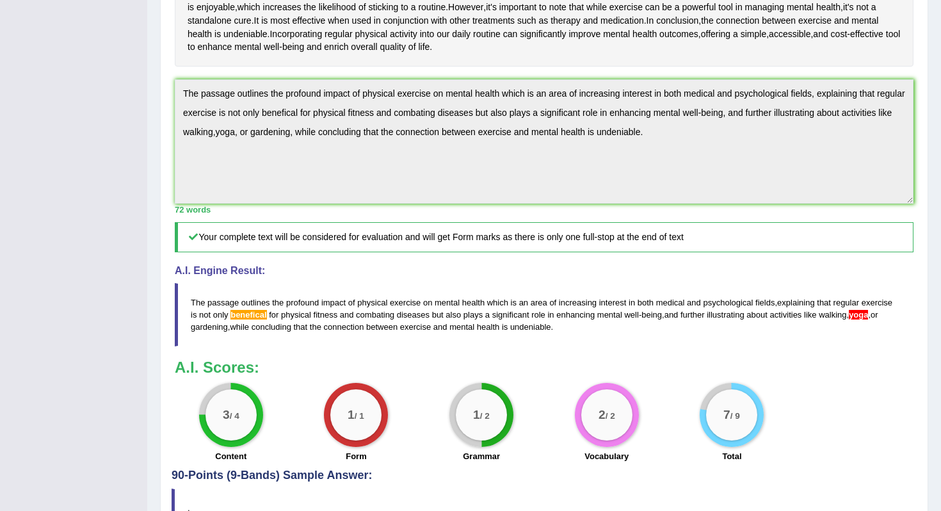
scroll to position [336, 0]
click at [664, 346] on blockquote "The passage outlines the profound impact of physical exercise on mental health …" at bounding box center [544, 313] width 739 height 63
drag, startPoint x: 629, startPoint y: 364, endPoint x: 233, endPoint y: 344, distance: 396.3
click at [256, 345] on blockquote "The passage outlines the profound impact of physical exercise on mental health …" at bounding box center [544, 313] width 739 height 63
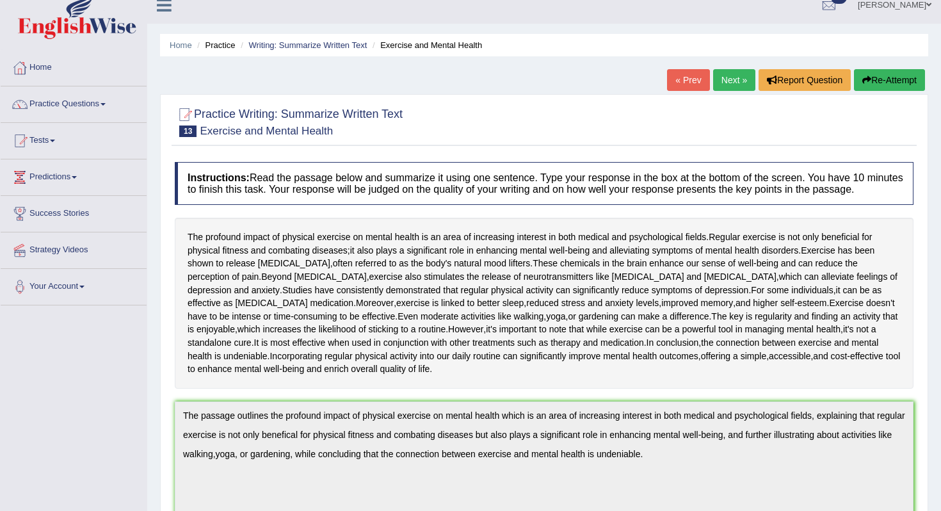
scroll to position [0, 0]
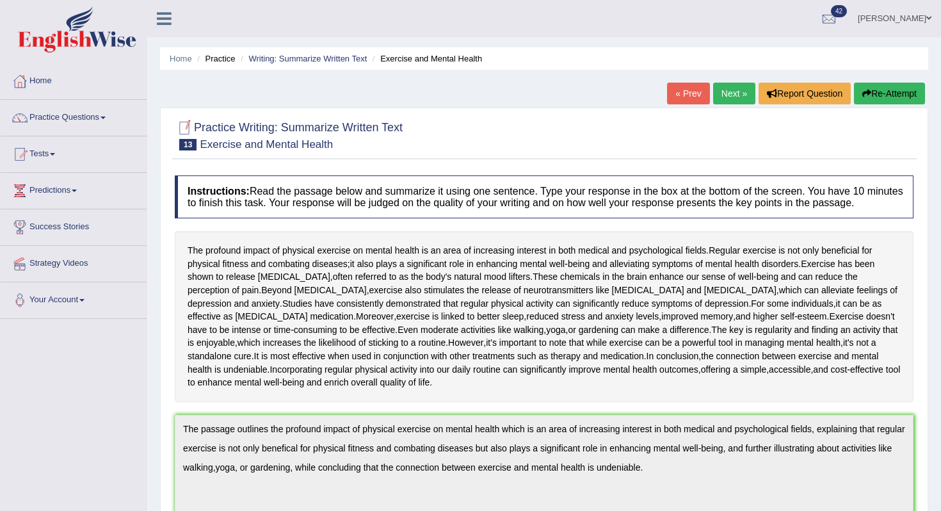
click at [868, 91] on button "Re-Attempt" at bounding box center [889, 94] width 71 height 22
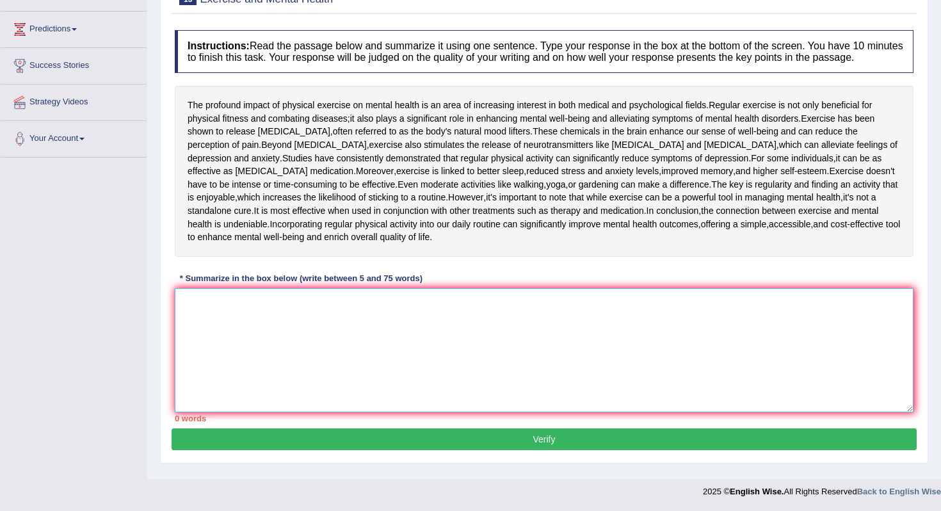
click at [565, 318] on textarea at bounding box center [544, 350] width 739 height 124
paste textarea "The passage outlines the profound impact of physical exercise on mental health …"
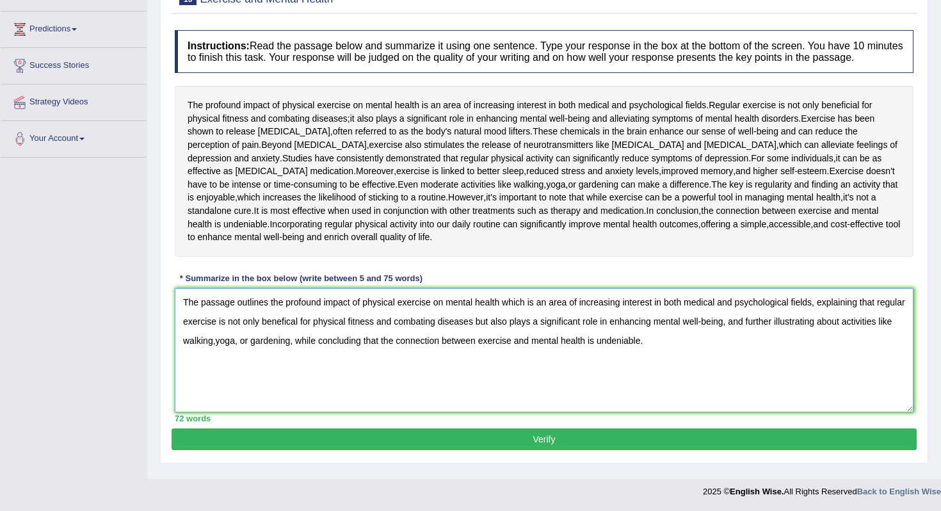
click at [271, 350] on textarea "The passage outlines the profound impact of physical exercise on mental health …" at bounding box center [544, 350] width 739 height 124
type textarea "The passage outlines the profound impact of physical exercise on mental health …"
click at [338, 444] on button "Verify" at bounding box center [544, 439] width 745 height 22
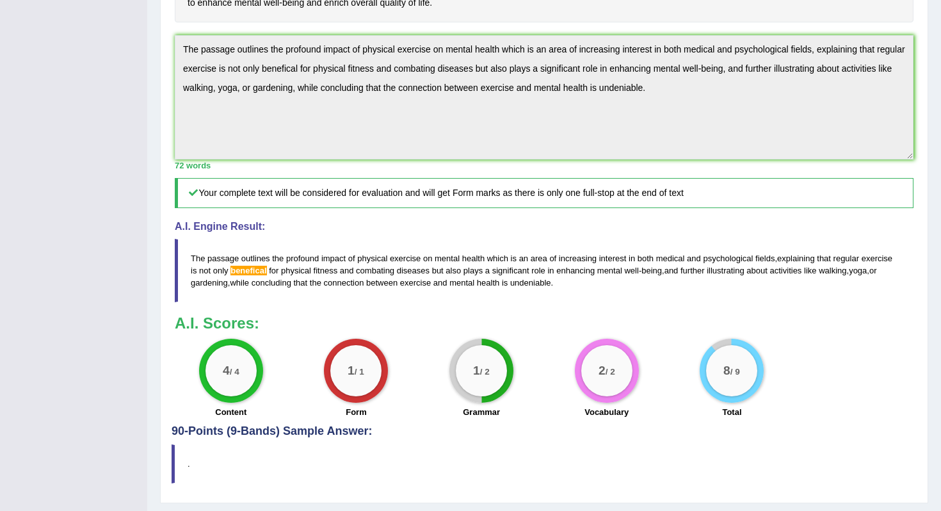
scroll to position [458, 0]
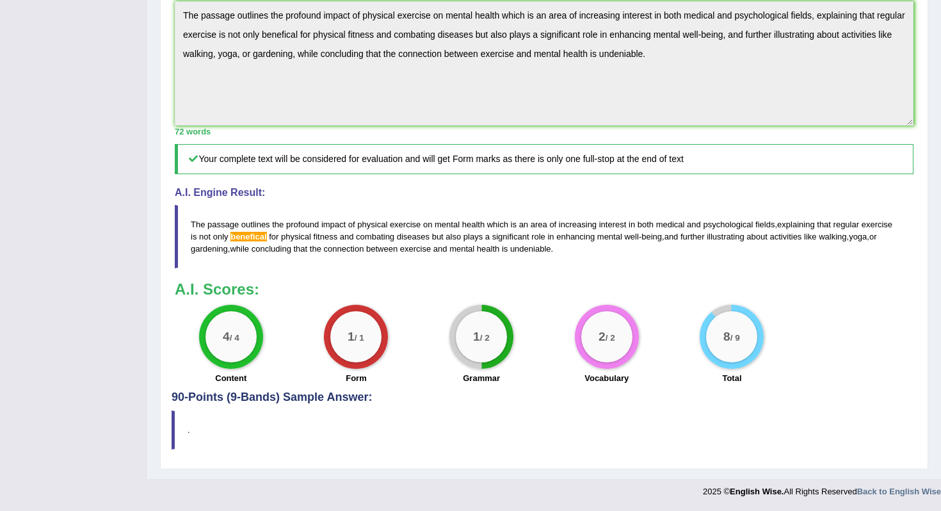
drag, startPoint x: 601, startPoint y: 250, endPoint x: 173, endPoint y: 234, distance: 428.8
click at [173, 234] on div "Instructions: Read the passage below and summarize it using one sentence. Type …" at bounding box center [544, 73] width 745 height 636
click at [172, 13] on div "Instructions: Read the passage below and summarize it using one sentence. Type …" at bounding box center [544, 73] width 745 height 636
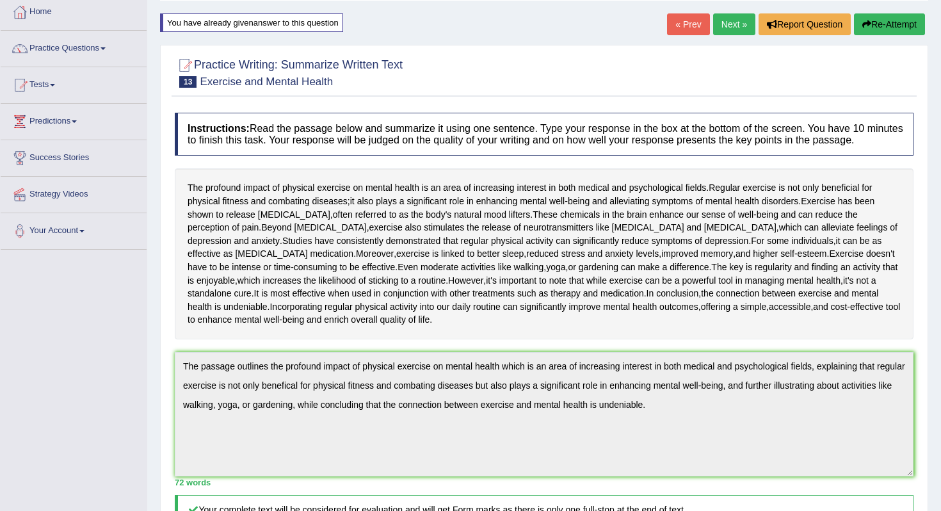
scroll to position [45, 0]
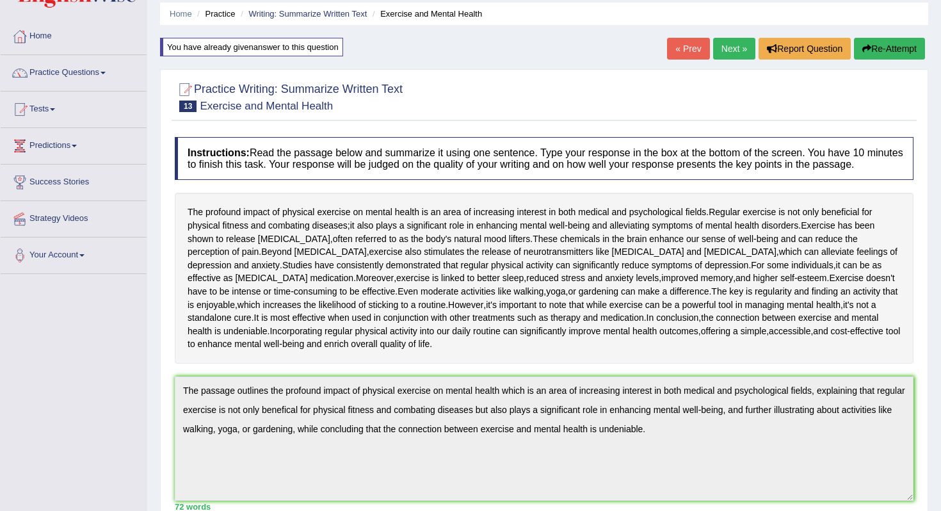
click at [895, 44] on button "Re-Attempt" at bounding box center [889, 49] width 71 height 22
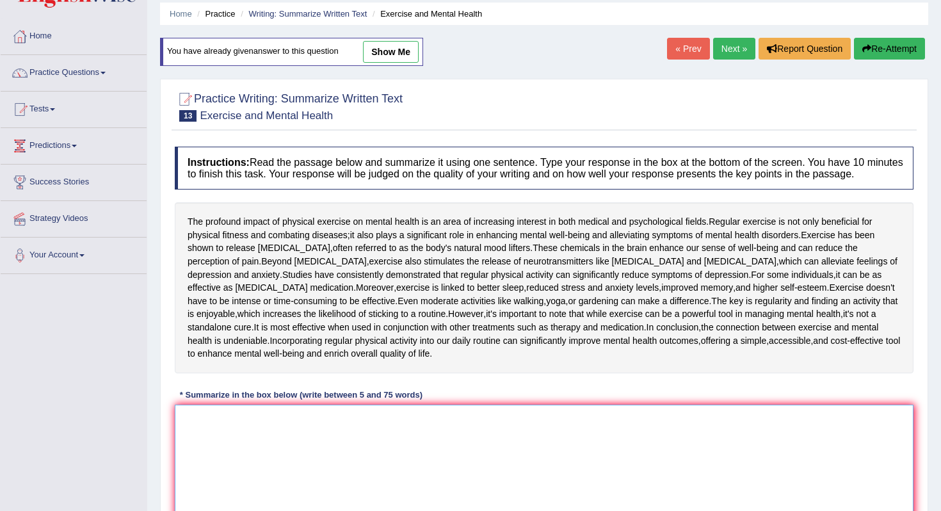
click at [295, 444] on textarea at bounding box center [544, 467] width 739 height 124
paste textarea "The passage outlines the profound impact of physical exercise on mental health …"
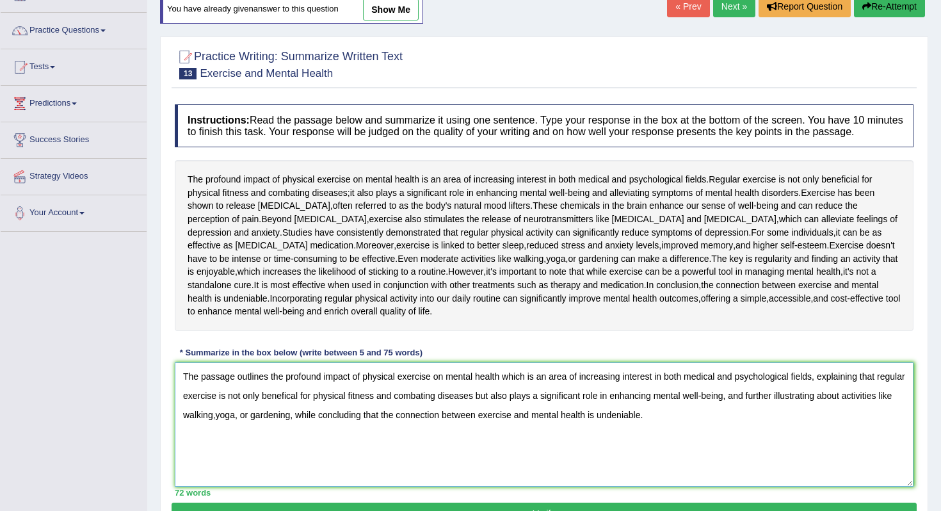
scroll to position [90, 0]
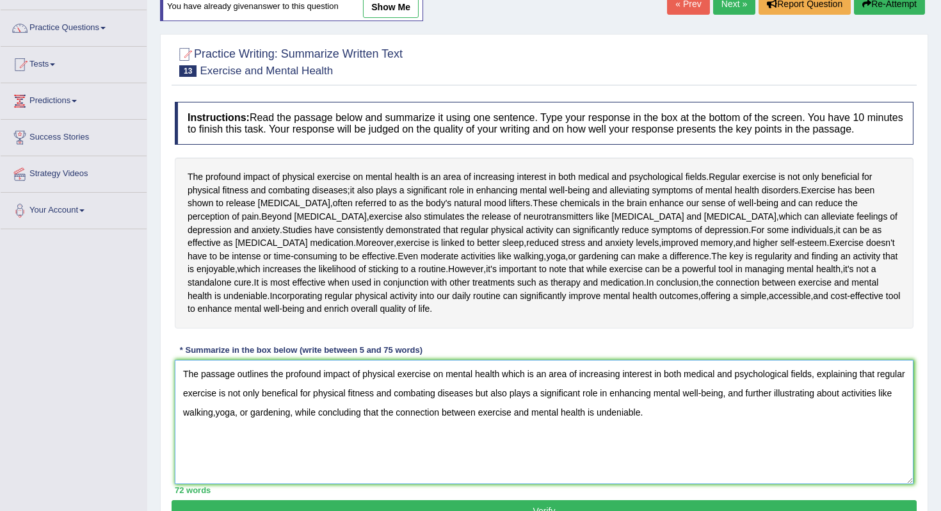
click at [322, 432] on textarea "The passage outlines the profound impact of physical exercise on mental health …" at bounding box center [544, 422] width 739 height 124
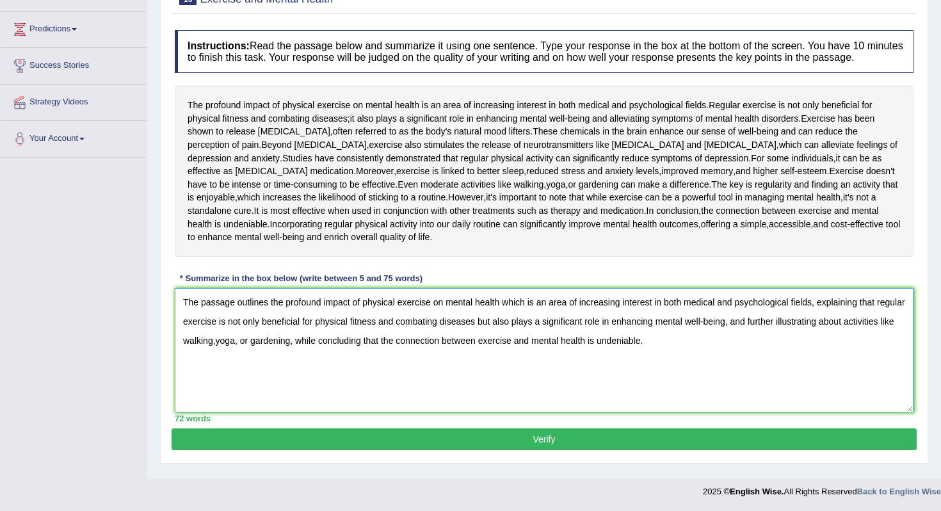
type textarea "The passage outlines the profound impact of physical exercise on mental health …"
click at [420, 439] on button "Verify" at bounding box center [544, 439] width 745 height 22
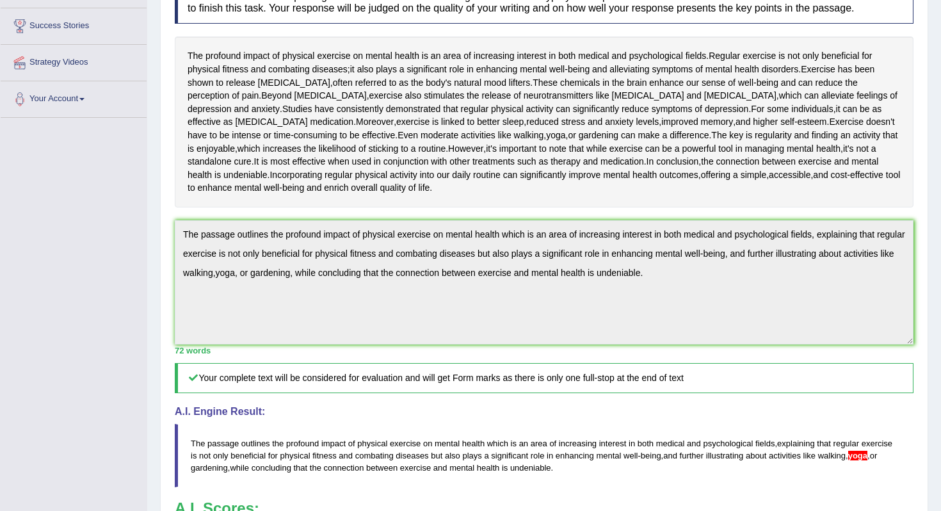
scroll to position [45, 0]
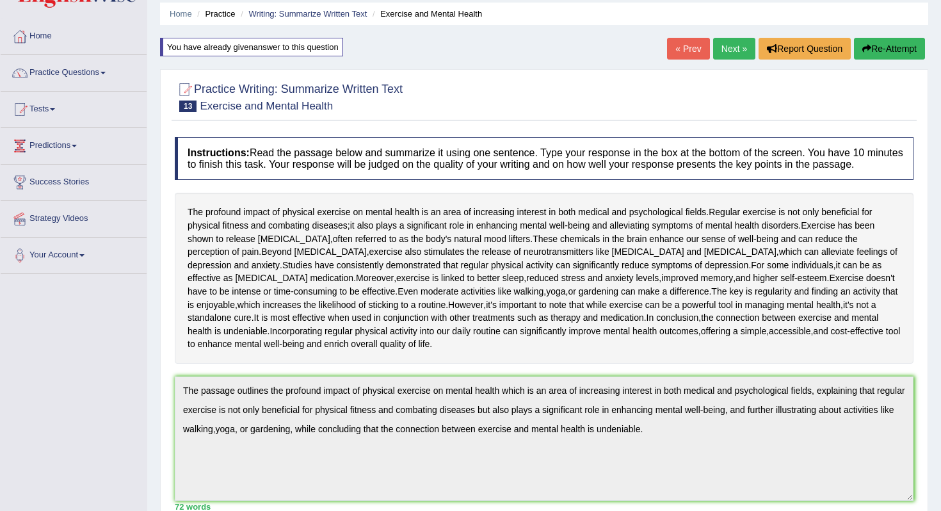
click at [871, 56] on button "Re-Attempt" at bounding box center [889, 49] width 71 height 22
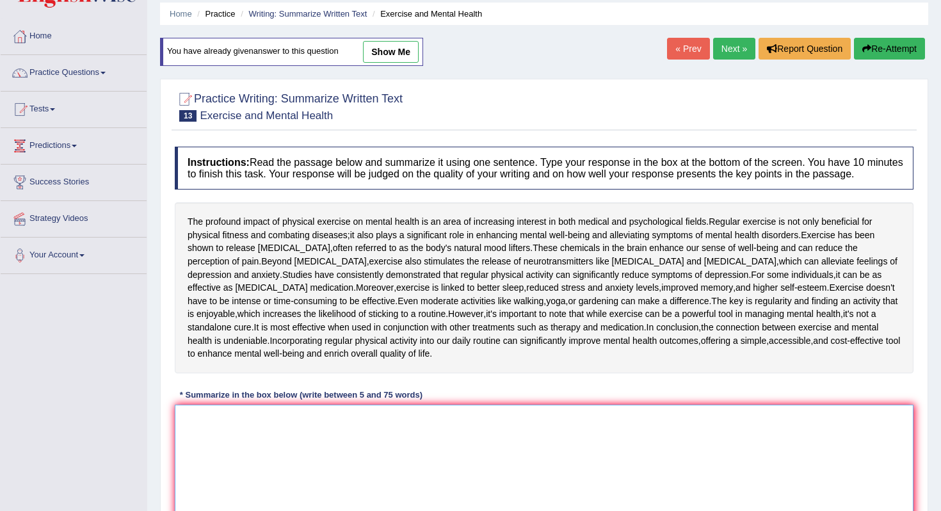
click at [300, 466] on textarea at bounding box center [544, 467] width 739 height 124
paste textarea "The passage outlines the profound impact of physical exercise on mental health …"
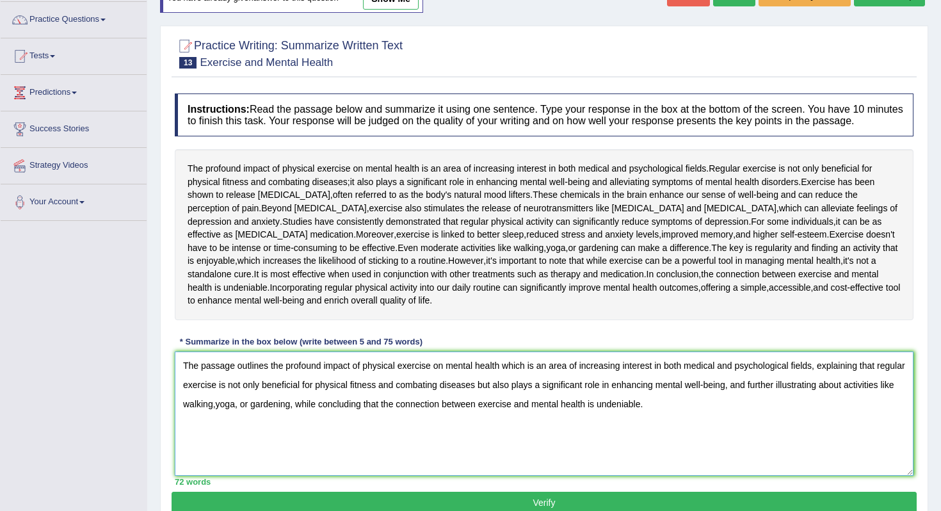
scroll to position [102, 0]
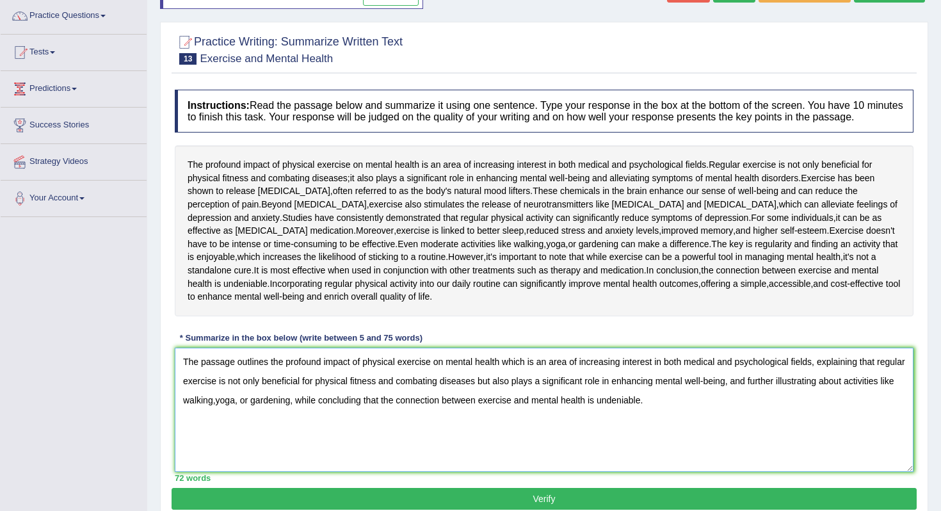
click at [268, 443] on textarea "The passage outlines the profound impact of physical exercise on mental health …" at bounding box center [544, 410] width 739 height 124
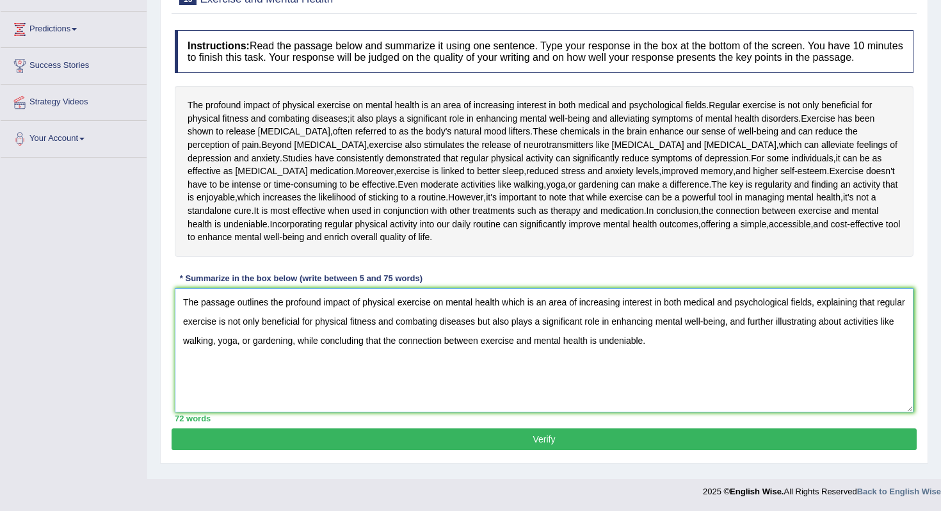
type textarea "The passage outlines the profound impact of physical exercise on mental health …"
click at [455, 436] on button "Verify" at bounding box center [544, 439] width 745 height 22
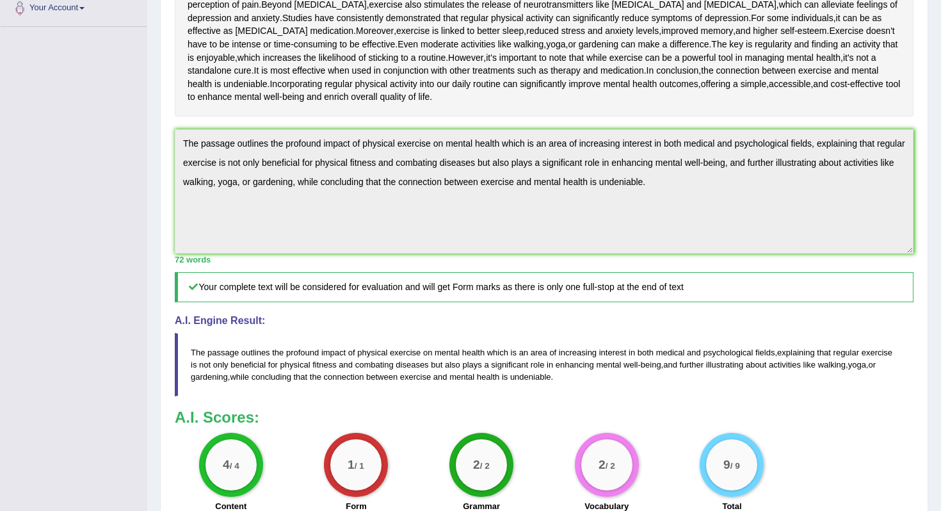
scroll to position [0, 0]
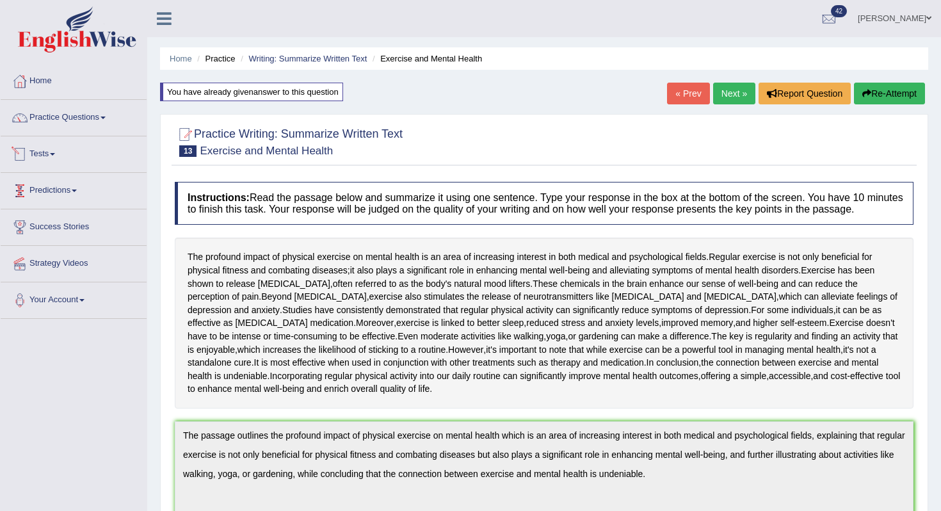
click at [40, 151] on link "Tests" at bounding box center [74, 152] width 146 height 32
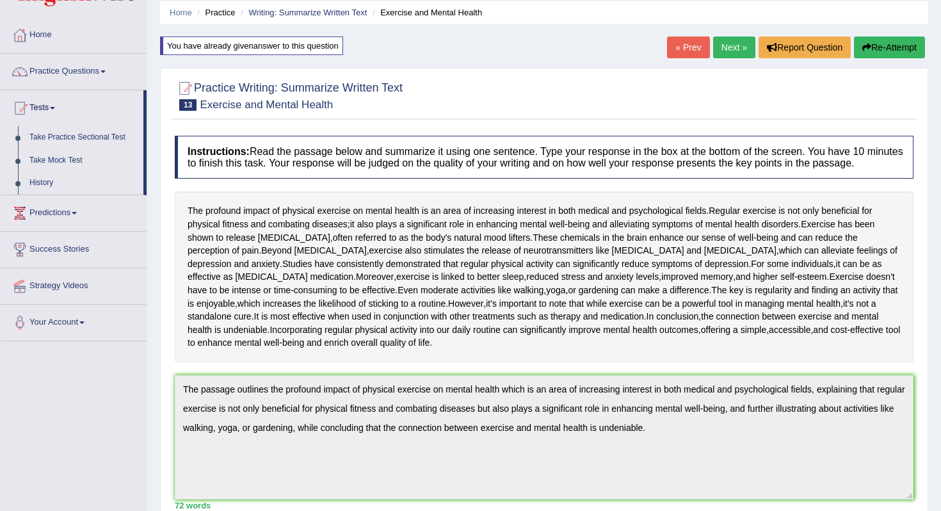
scroll to position [25, 0]
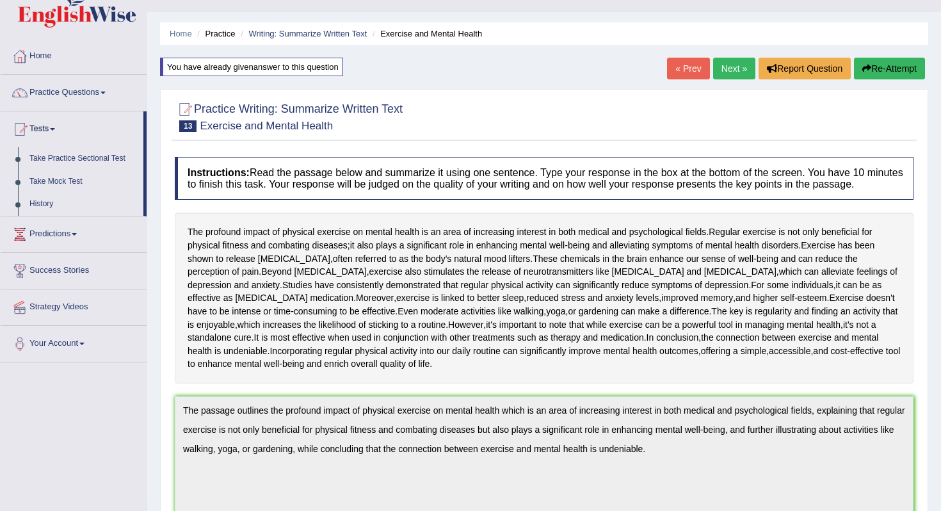
click at [718, 71] on link "Next »" at bounding box center [734, 69] width 42 height 22
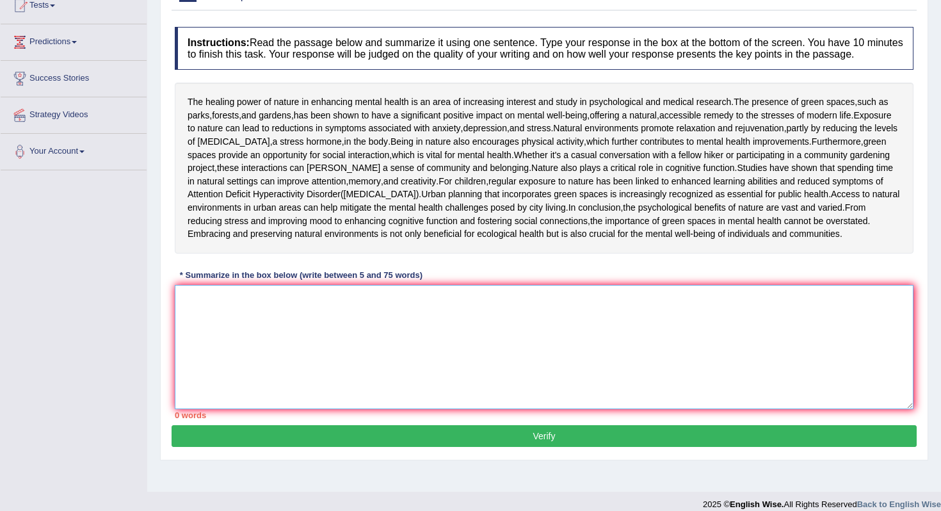
click at [395, 409] on textarea at bounding box center [544, 347] width 739 height 124
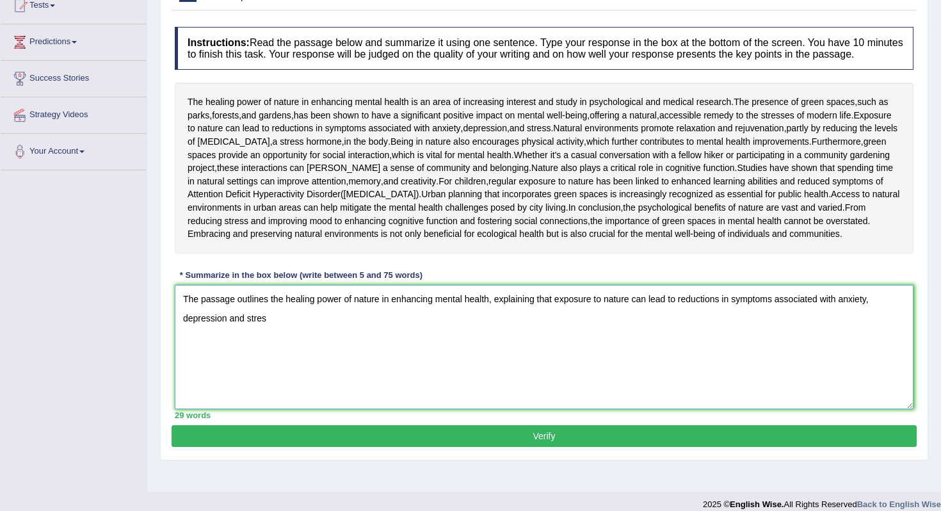
click at [227, 409] on textarea "The passage outlines the healing power of nature in enhancing mental health, ex…" at bounding box center [544, 347] width 739 height 124
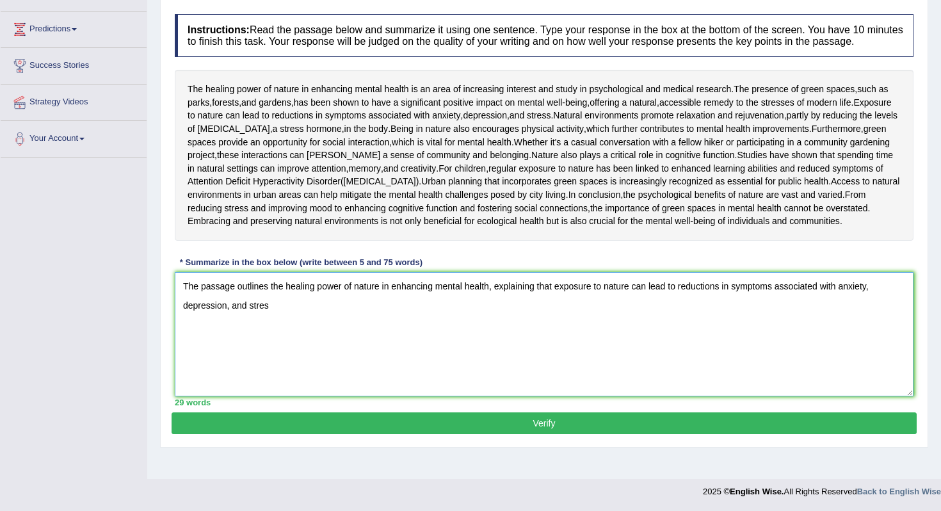
scroll to position [181, 0]
click at [285, 384] on textarea "The passage outlines the healing power of nature in enhancing mental health, ex…" at bounding box center [544, 334] width 739 height 124
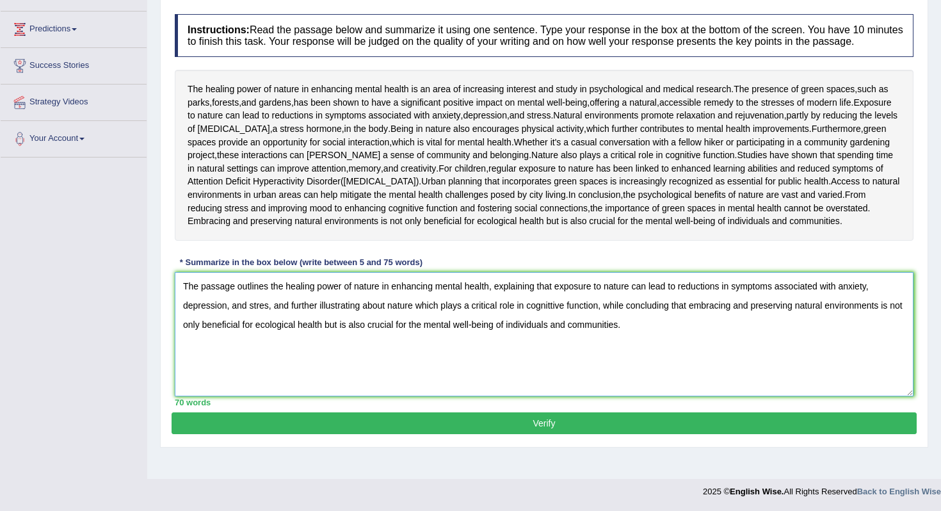
scroll to position [204, 0]
type textarea "The passage outlines the healing power of nature in enhancing mental health, ex…"
click at [416, 434] on button "Verify" at bounding box center [544, 423] width 745 height 22
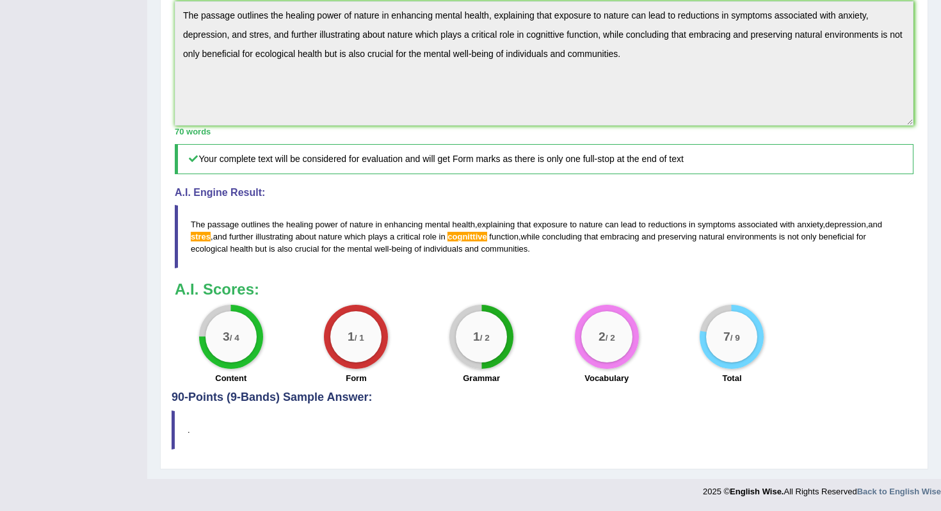
scroll to position [426, 0]
drag, startPoint x: 536, startPoint y: 342, endPoint x: 383, endPoint y: 318, distance: 155.0
click at [383, 268] on blockquote "The passage outlines the healing power of nature in enhancing mental health , e…" at bounding box center [544, 236] width 739 height 63
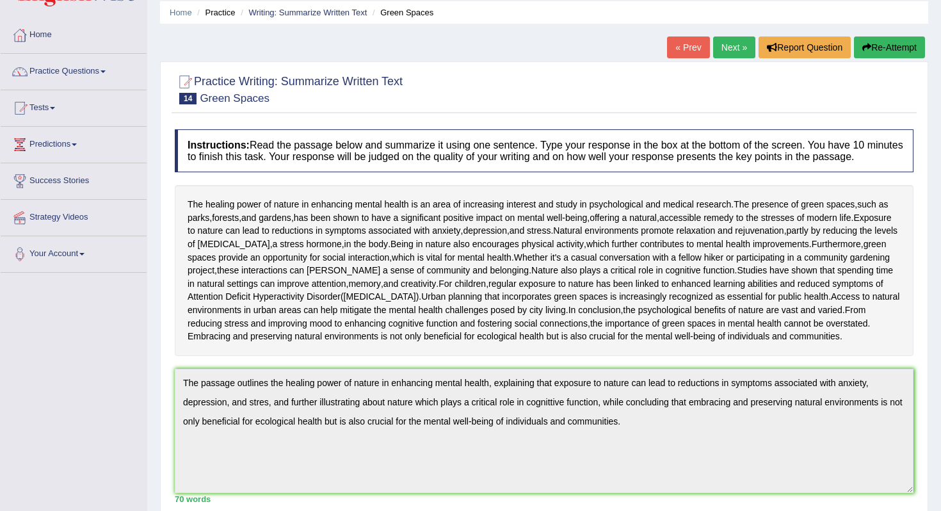
scroll to position [0, 0]
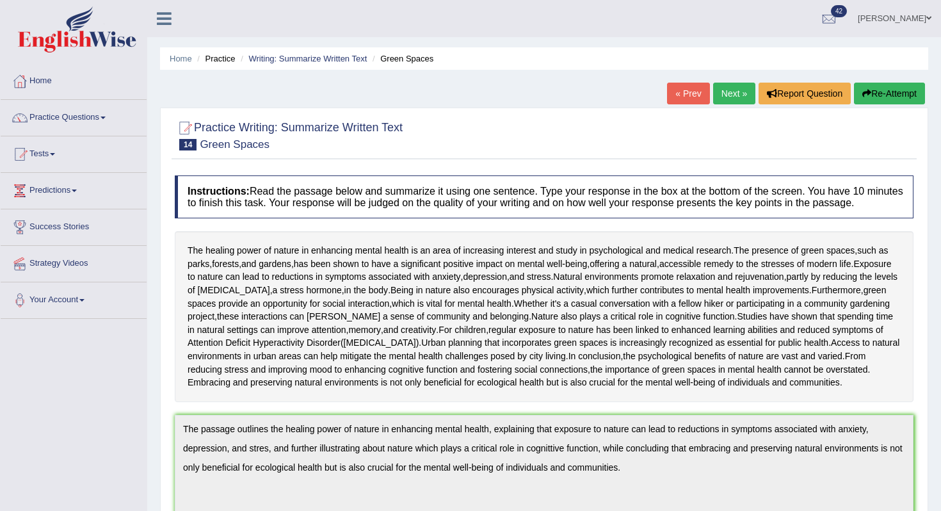
click at [895, 95] on button "Re-Attempt" at bounding box center [889, 94] width 71 height 22
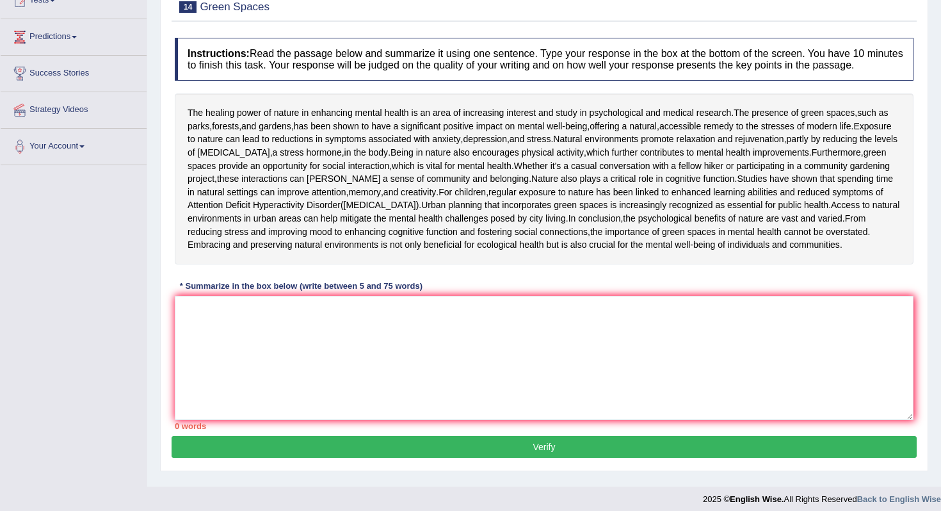
scroll to position [179, 0]
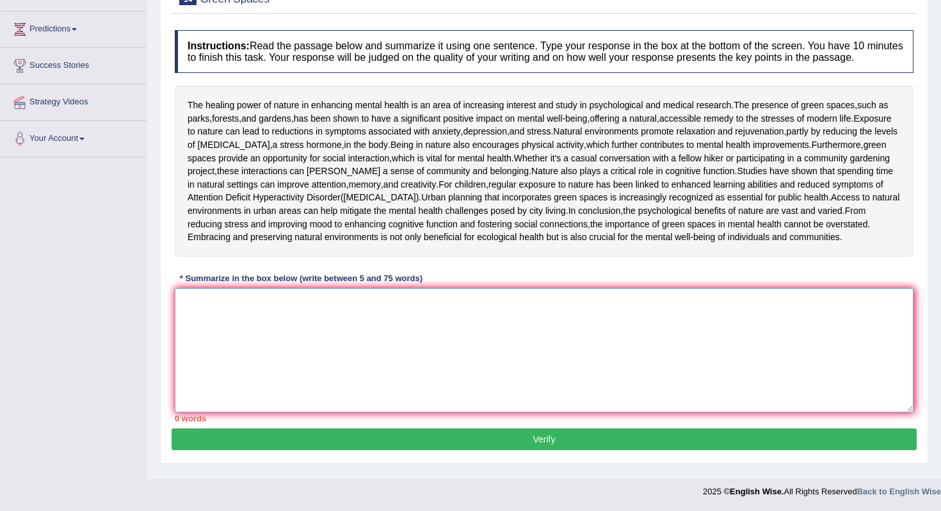
click at [313, 412] on textarea at bounding box center [544, 350] width 739 height 124
paste textarea "The passage outlines the healing power of nature in enhancing mental health, ex…"
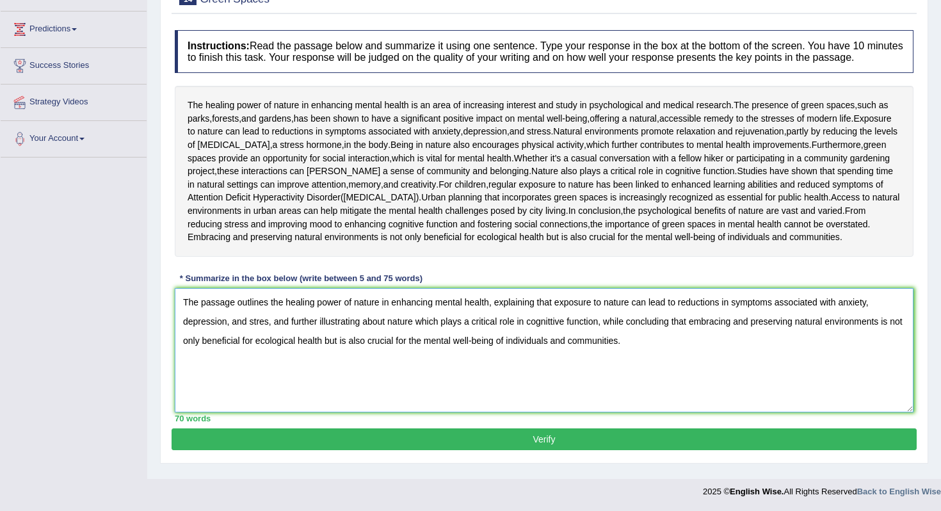
click at [269, 410] on textarea "The passage outlines the healing power of nature in enhancing mental health, ex…" at bounding box center [544, 350] width 739 height 124
click at [564, 405] on textarea "The passage outlines the healing power of nature in enhancing mental health, ex…" at bounding box center [544, 350] width 739 height 124
click at [560, 405] on textarea "The passage outlines the healing power of nature in enhancing mental health, ex…" at bounding box center [544, 350] width 739 height 124
type textarea "The passage outlines the healing power of nature in enhancing mental health, ex…"
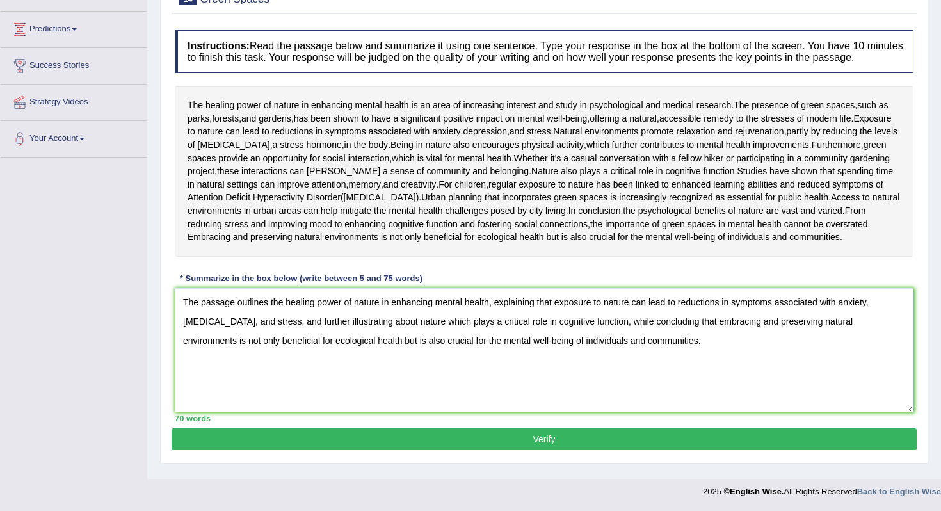
click at [516, 438] on button "Verify" at bounding box center [544, 439] width 745 height 22
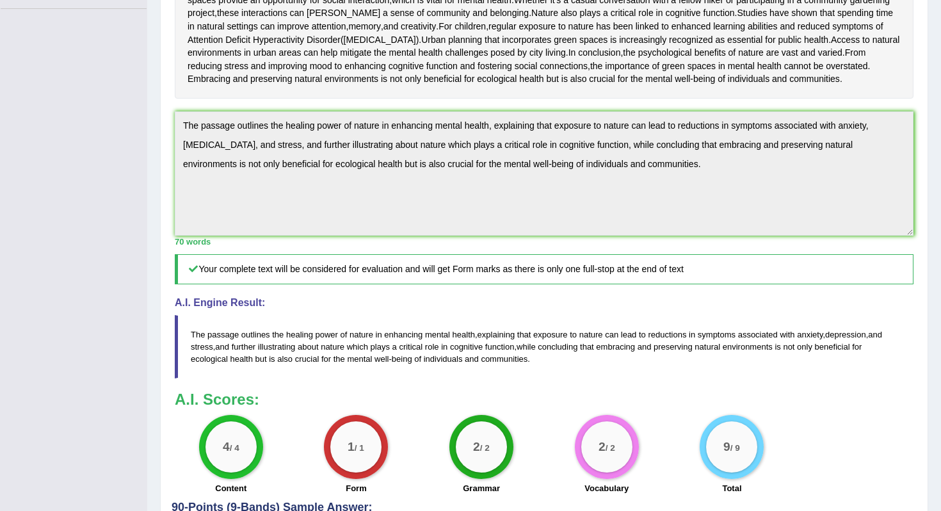
scroll to position [0, 0]
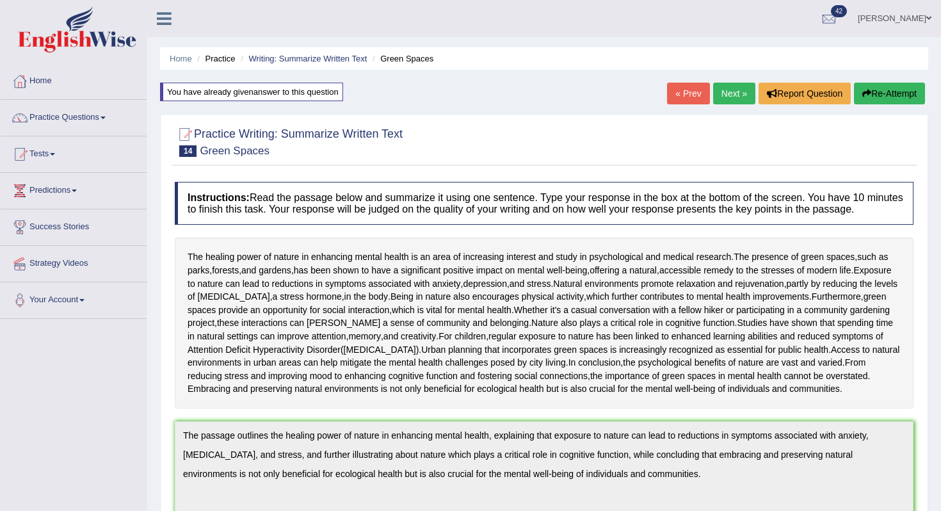
click at [297, 94] on div "You have already given answer to this question" at bounding box center [251, 92] width 183 height 19
click at [280, 94] on div "You have already given answer to this question" at bounding box center [251, 92] width 183 height 19
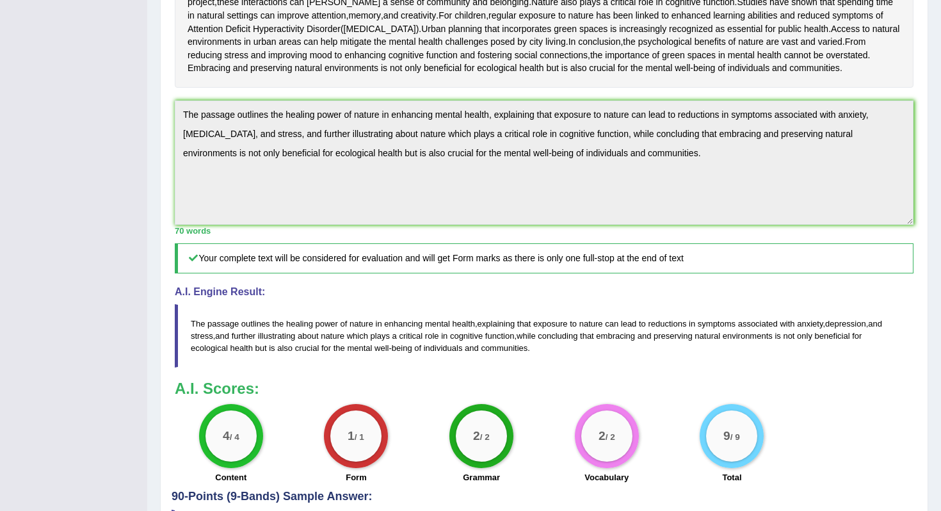
scroll to position [341, 0]
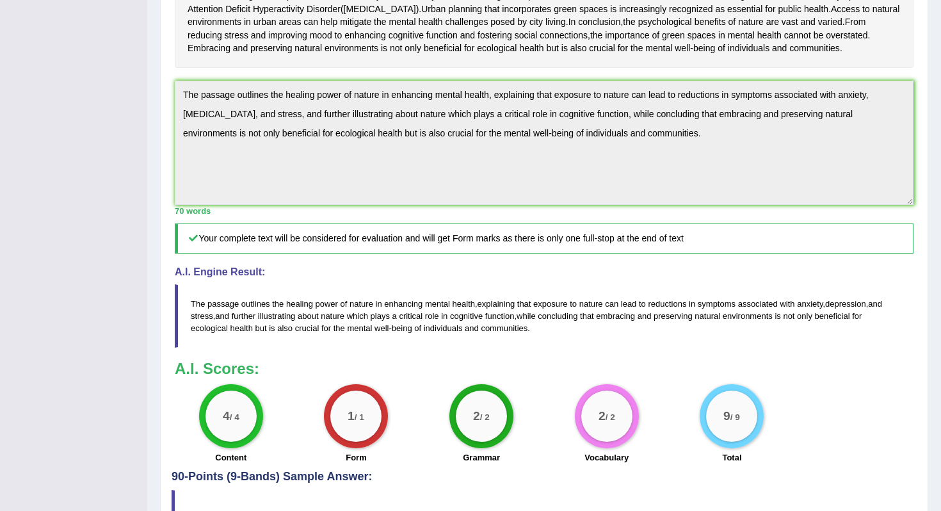
drag, startPoint x: 537, startPoint y: 429, endPoint x: 244, endPoint y: 403, distance: 294.4
click at [244, 348] on blockquote "The passage outlines the healing power of nature in enhancing mental health , e…" at bounding box center [544, 315] width 739 height 63
click at [155, 187] on div "Home Practice Writing: Summarize Written Text Green Spaces You have already giv…" at bounding box center [544, 108] width 794 height 899
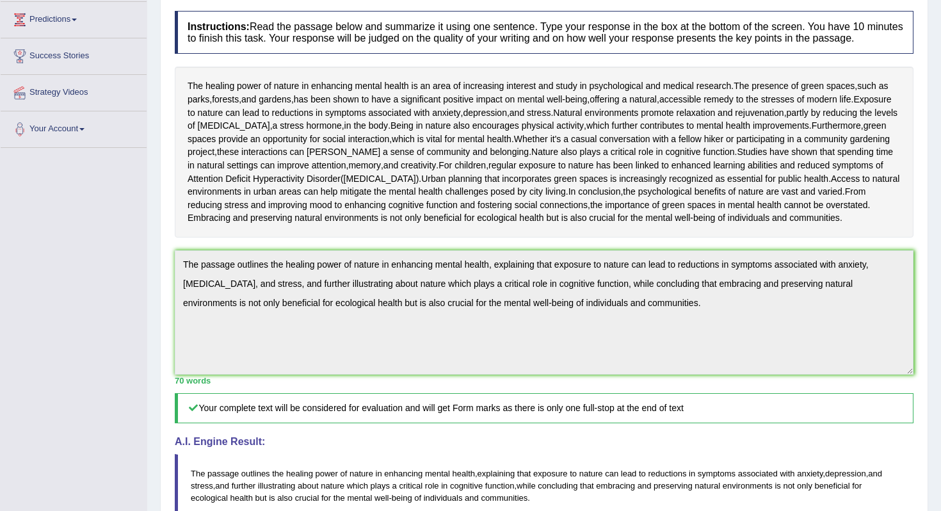
scroll to position [0, 0]
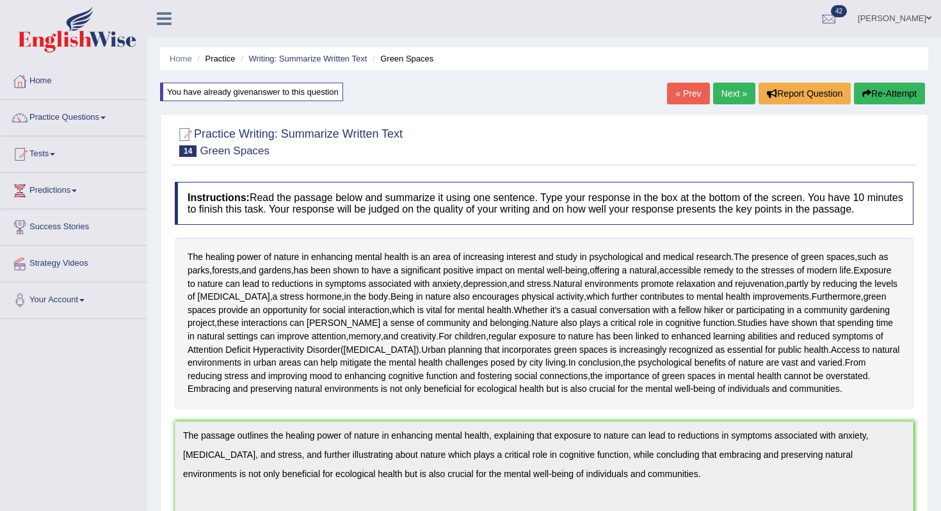
click at [881, 102] on button "Re-Attempt" at bounding box center [889, 94] width 71 height 22
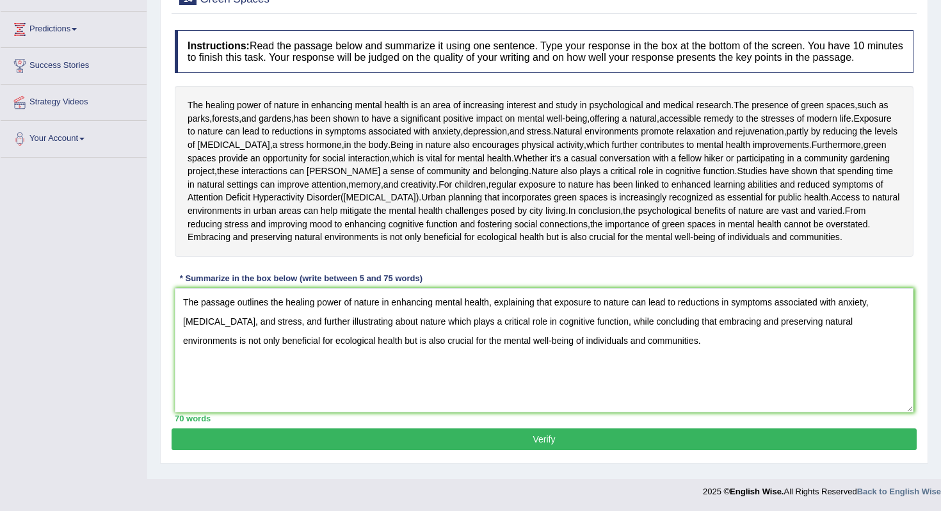
click at [379, 326] on textarea "The passage outlines the healing power of nature in enhancing mental health, ex…" at bounding box center [544, 350] width 739 height 124
type textarea "The passage outlines the healing power of nature in enhancing mental health, ex…"
click at [435, 439] on button "Verify" at bounding box center [544, 439] width 745 height 22
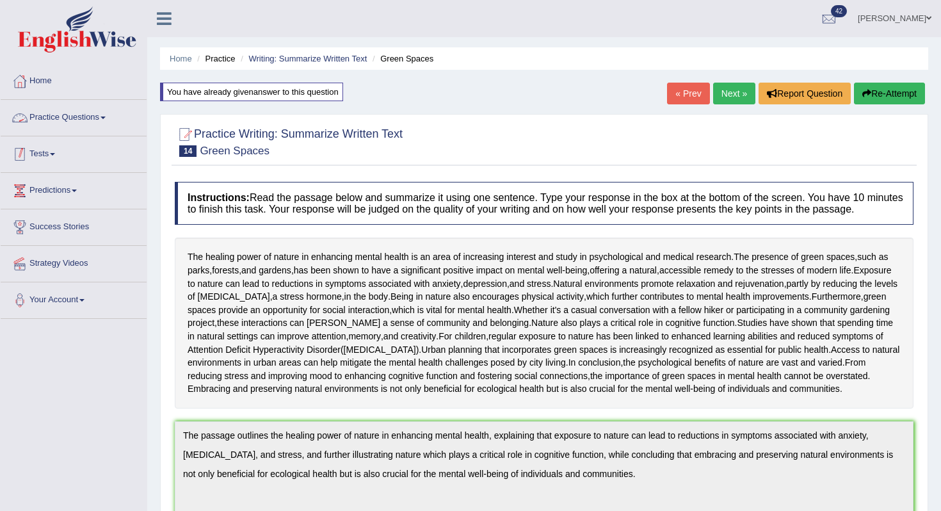
click at [24, 162] on div at bounding box center [19, 154] width 19 height 19
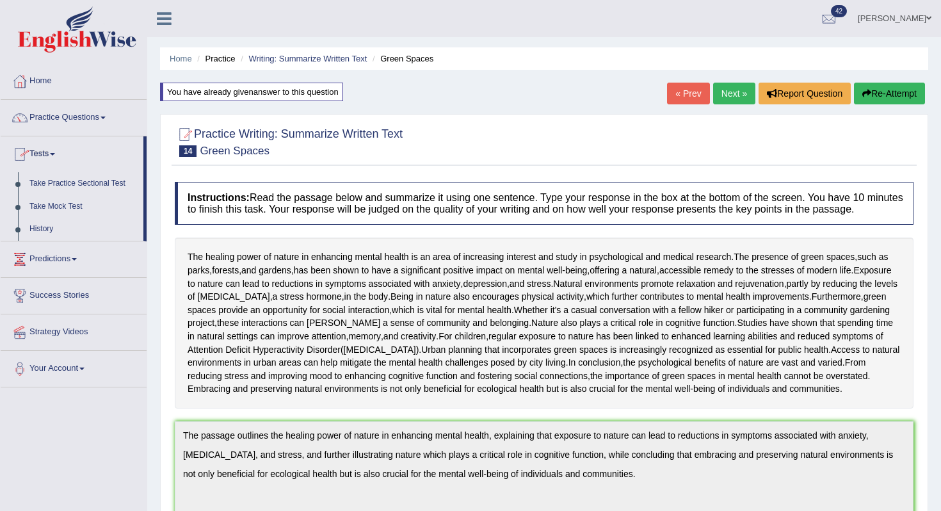
click at [67, 113] on link "Practice Questions" at bounding box center [74, 116] width 146 height 32
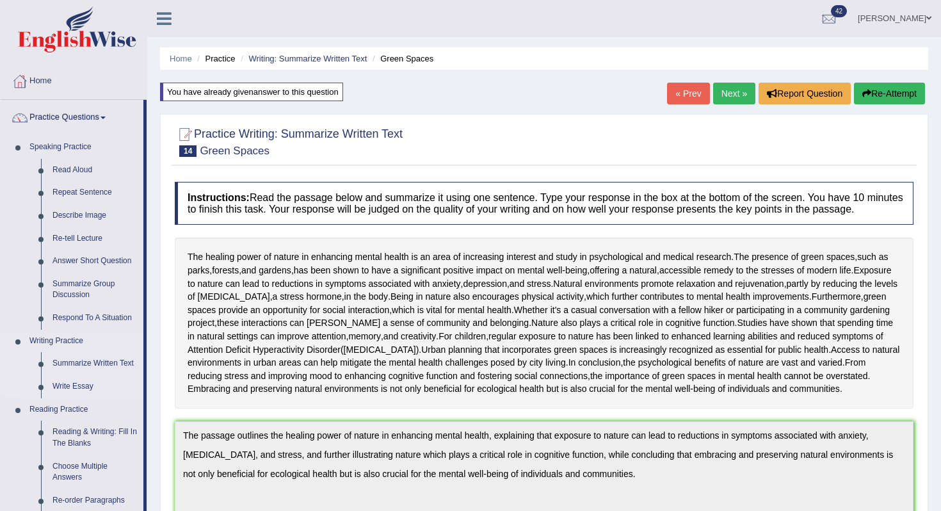
click at [69, 390] on link "Write Essay" at bounding box center [95, 386] width 97 height 23
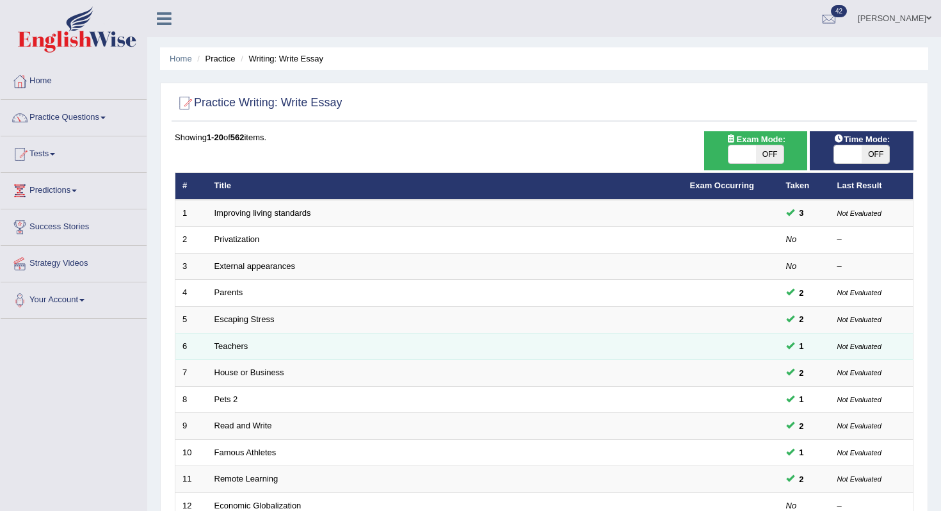
scroll to position [337, 0]
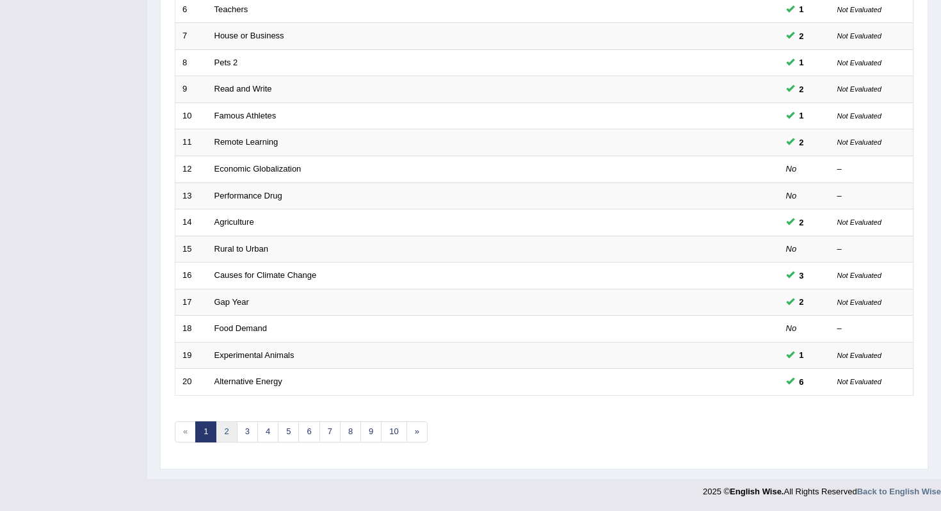
click at [223, 432] on link "2" at bounding box center [226, 431] width 21 height 21
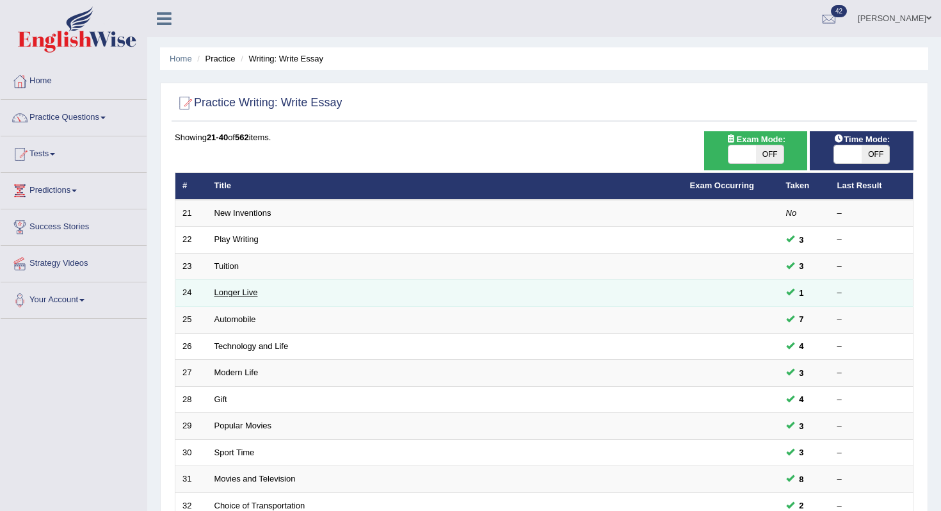
scroll to position [337, 0]
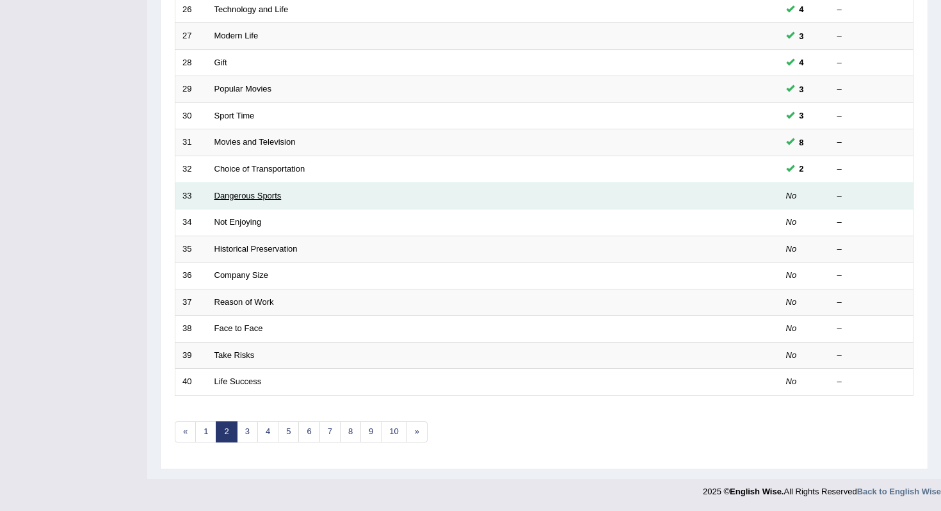
click at [243, 199] on link "Dangerous Sports" at bounding box center [248, 196] width 67 height 10
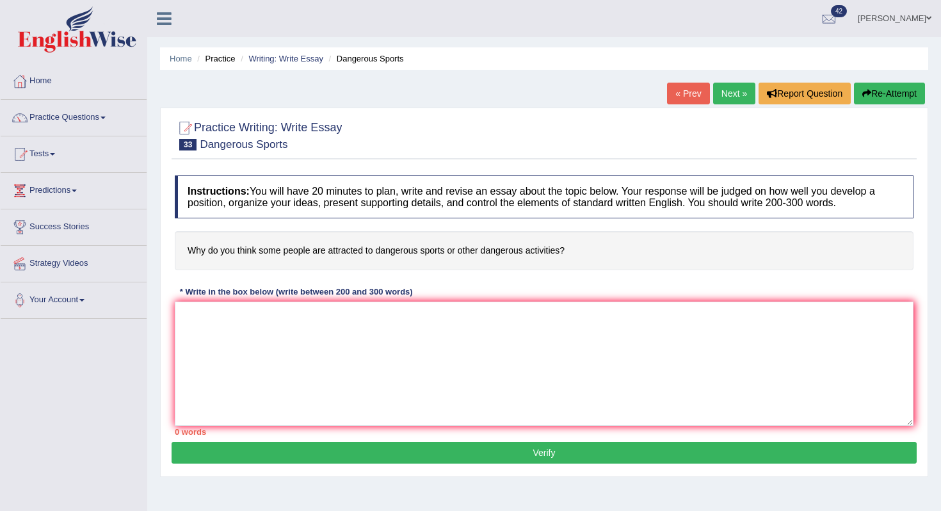
click at [727, 101] on link "Next »" at bounding box center [734, 94] width 42 height 22
click at [510, 390] on textarea at bounding box center [544, 364] width 739 height 124
